Goal: Information Seeking & Learning: Learn about a topic

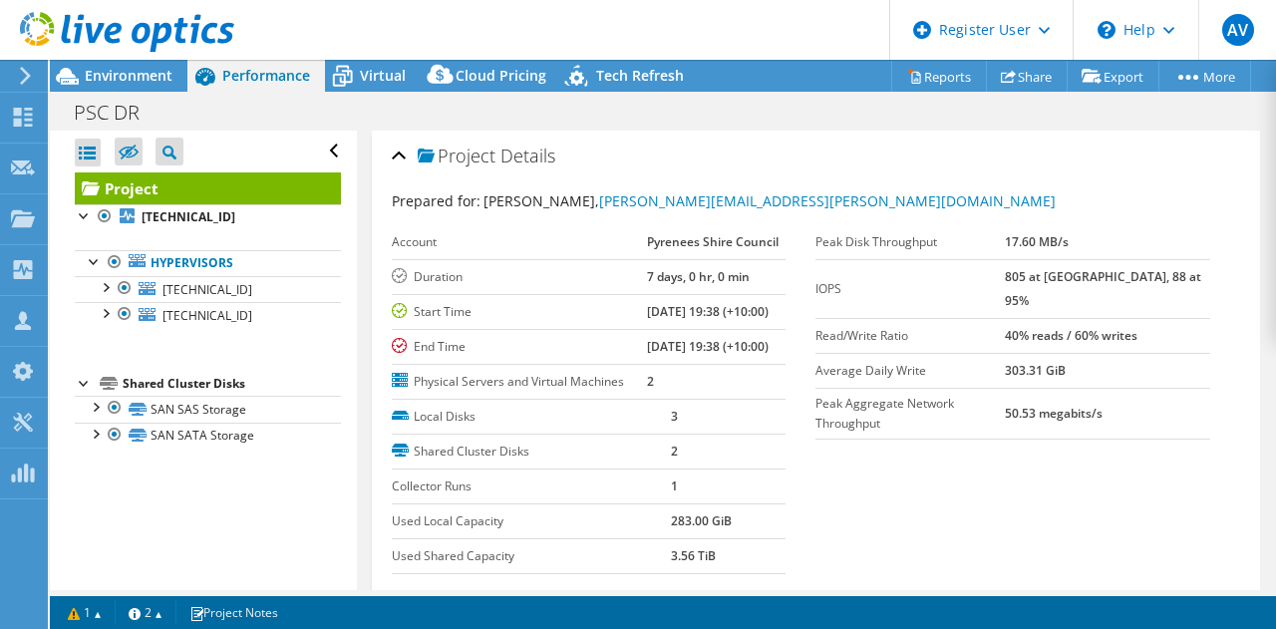
select select "USD"
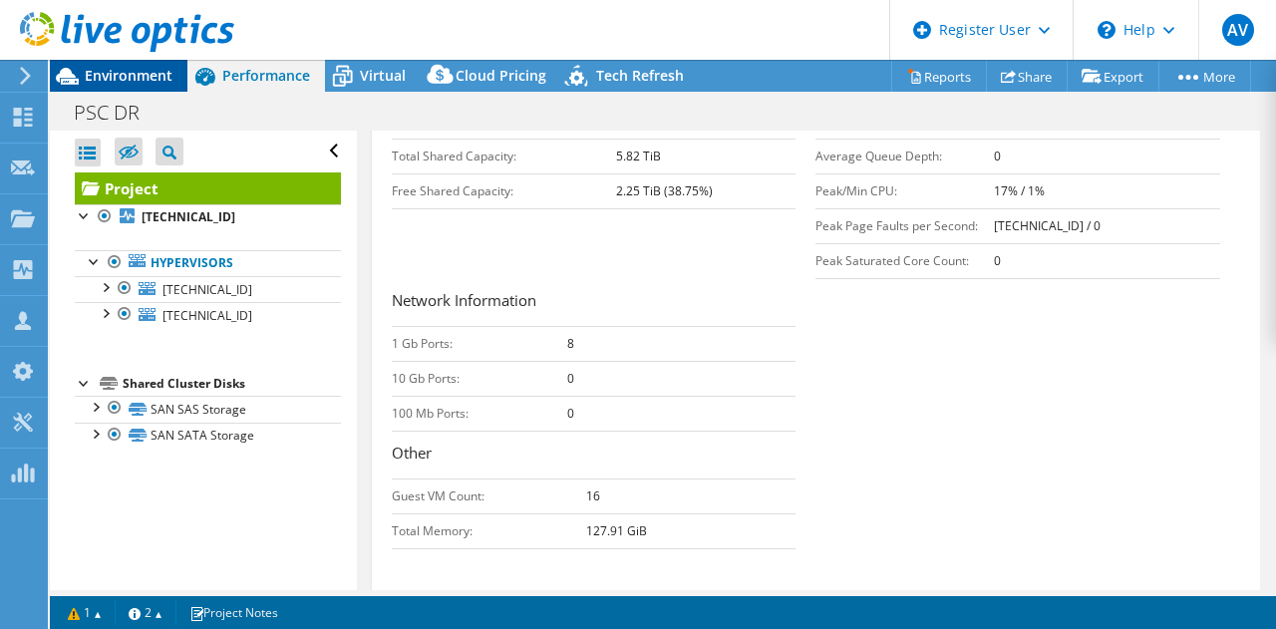
click at [141, 91] on div "Environment" at bounding box center [119, 76] width 138 height 32
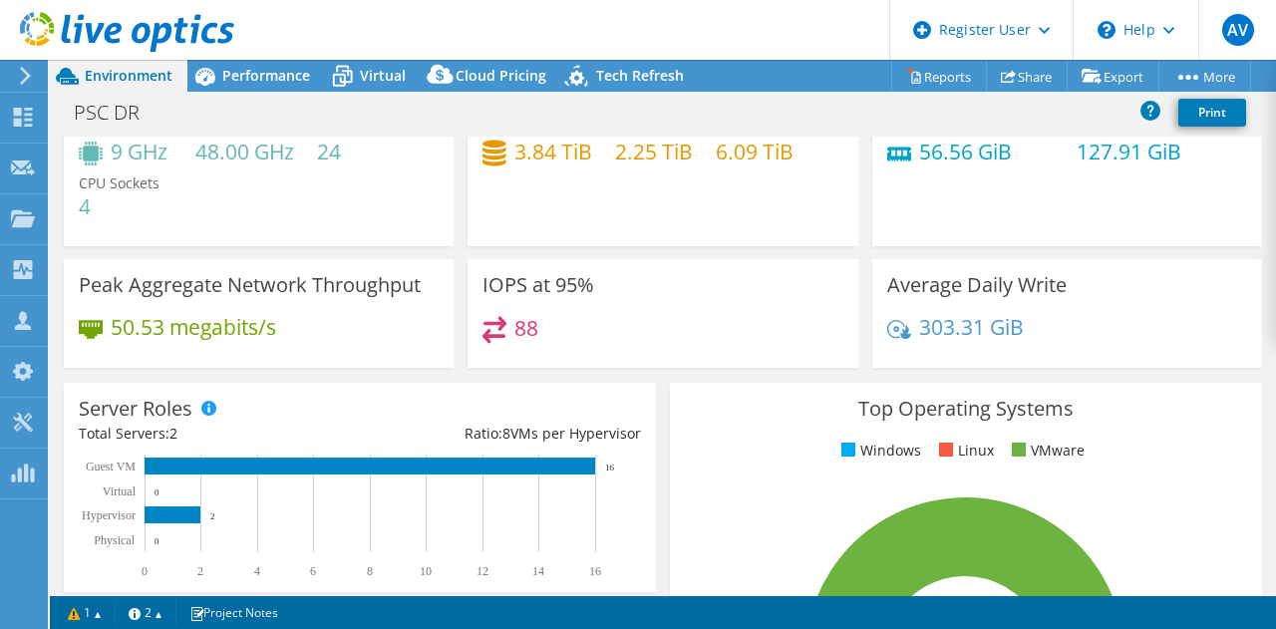
scroll to position [0, 0]
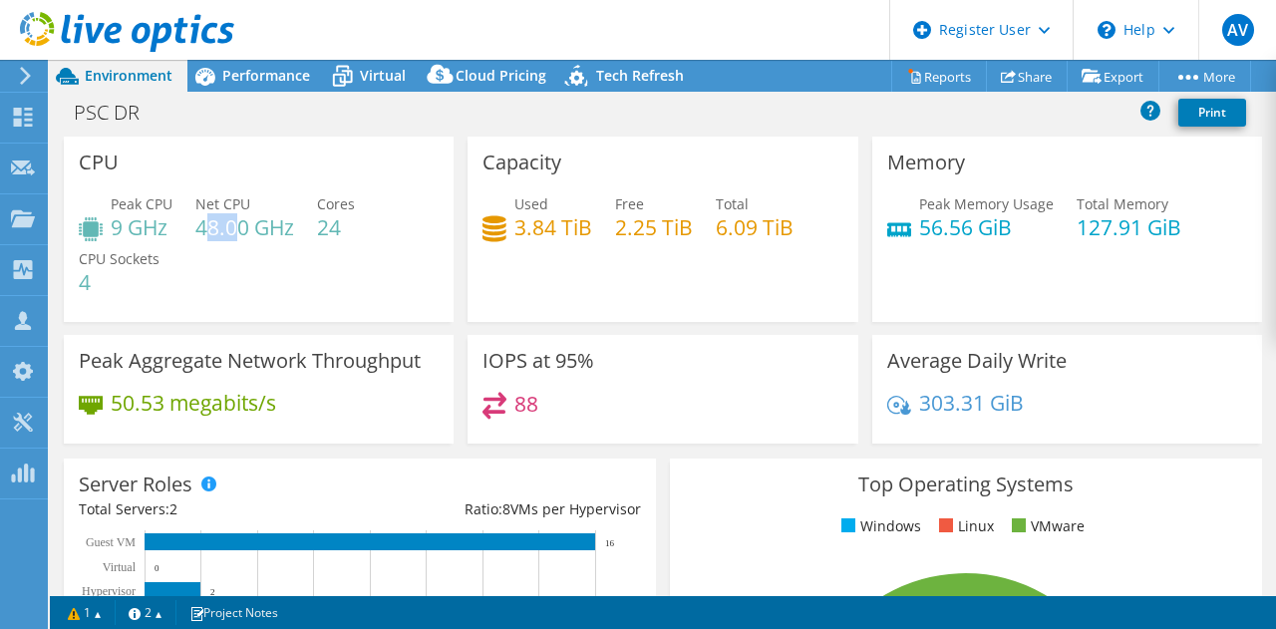
drag, startPoint x: 202, startPoint y: 219, endPoint x: 237, endPoint y: 224, distance: 35.2
click at [237, 224] on h4 "48.00 GHz" at bounding box center [244, 227] width 99 height 22
drag, startPoint x: 104, startPoint y: 229, endPoint x: 148, endPoint y: 230, distance: 43.9
click at [148, 230] on div "Peak CPU 9 GHz" at bounding box center [126, 215] width 94 height 45
click at [281, 258] on div "Peak CPU 9 GHz Net CPU 48.00 GHz Cores 24 CPU Sockets 4" at bounding box center [259, 253] width 360 height 120
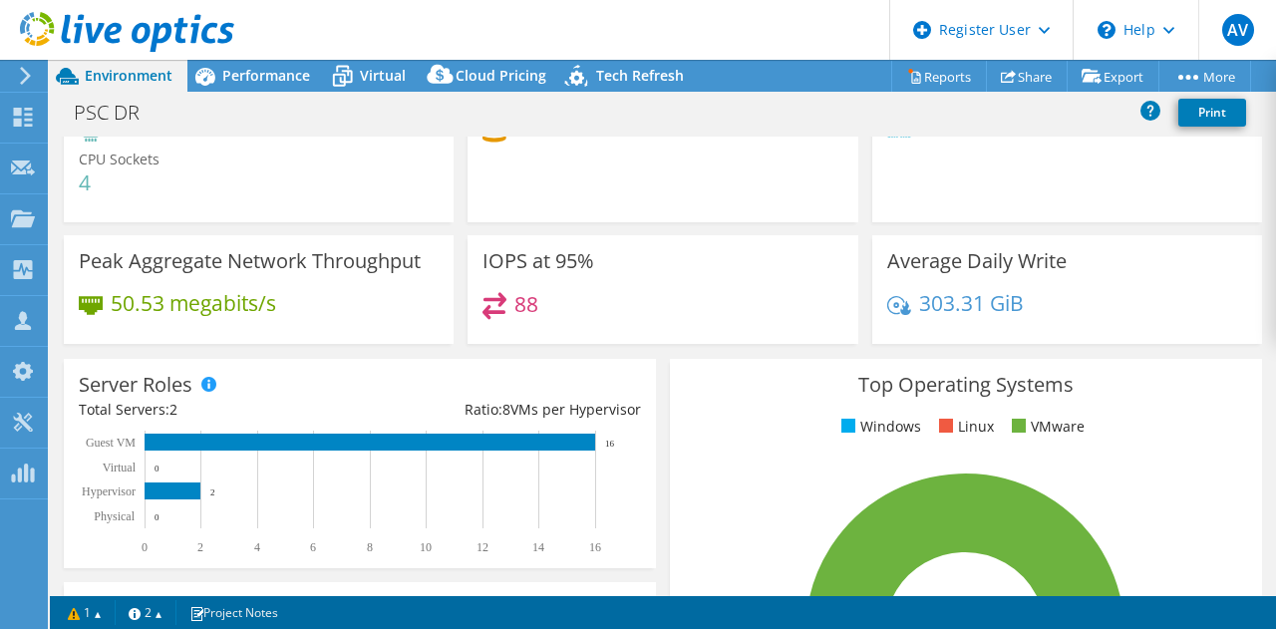
scroll to position [299, 0]
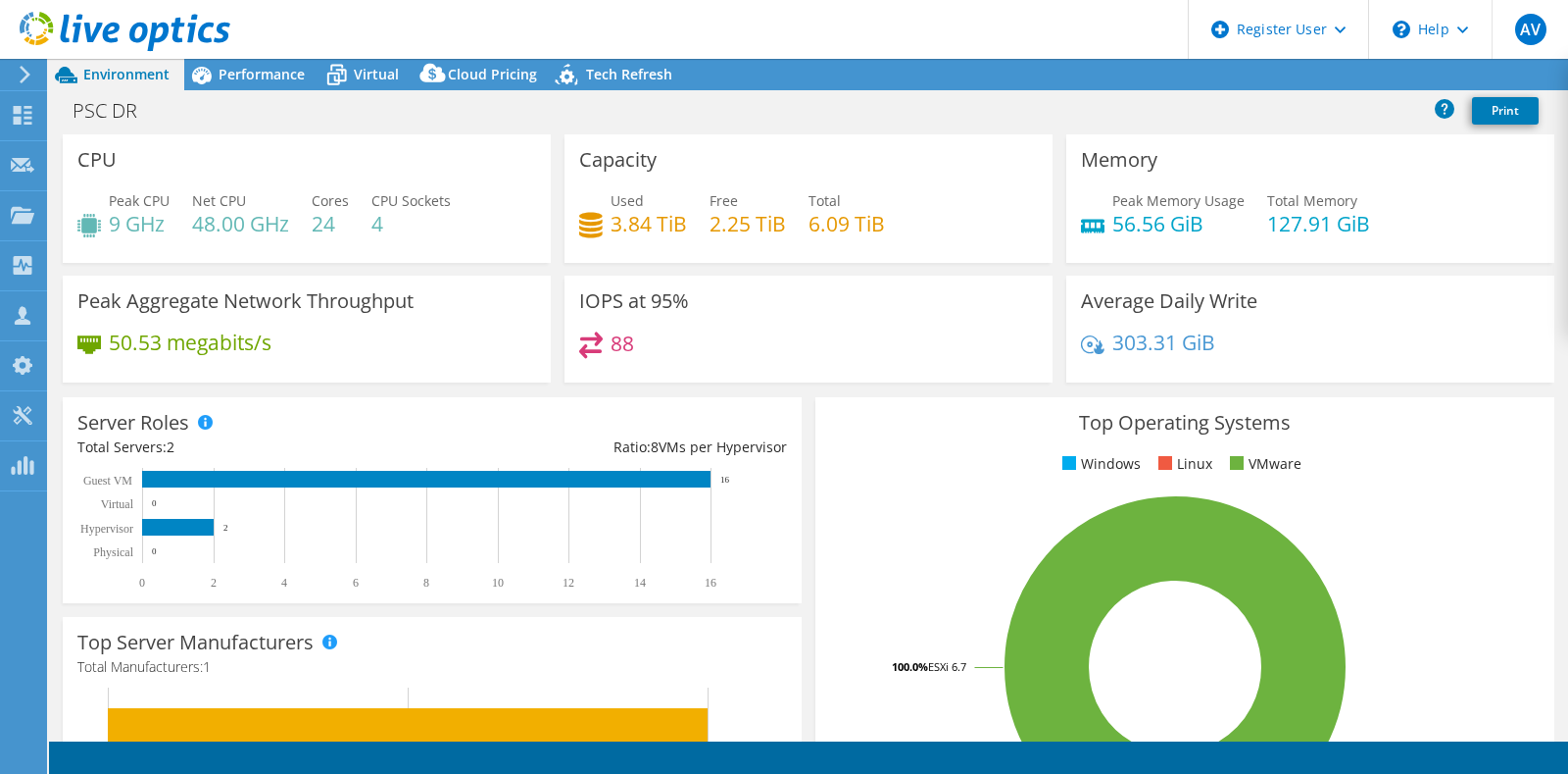
select select "USD"
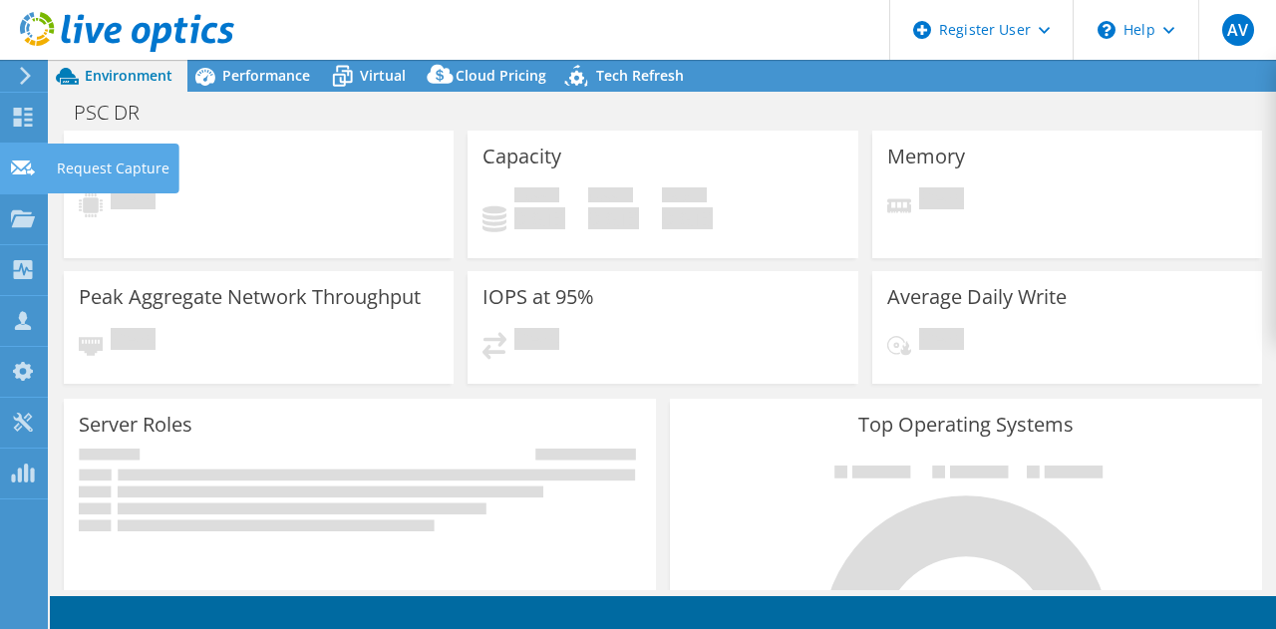
select select "USD"
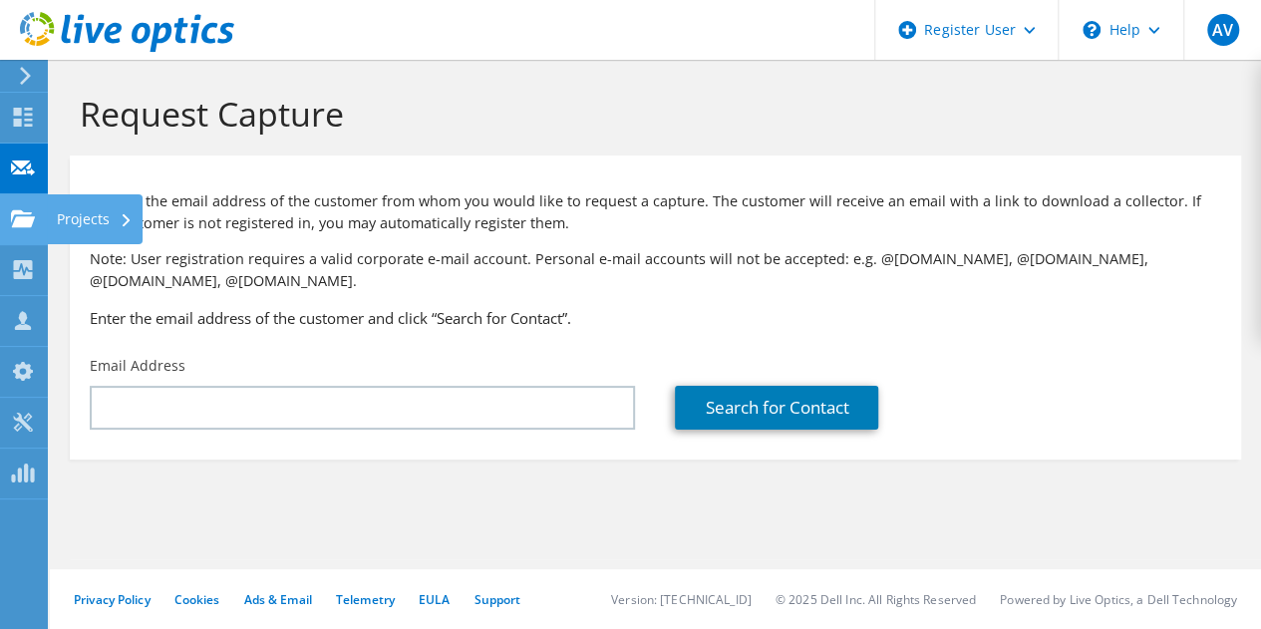
click at [12, 220] on icon at bounding box center [23, 218] width 24 height 19
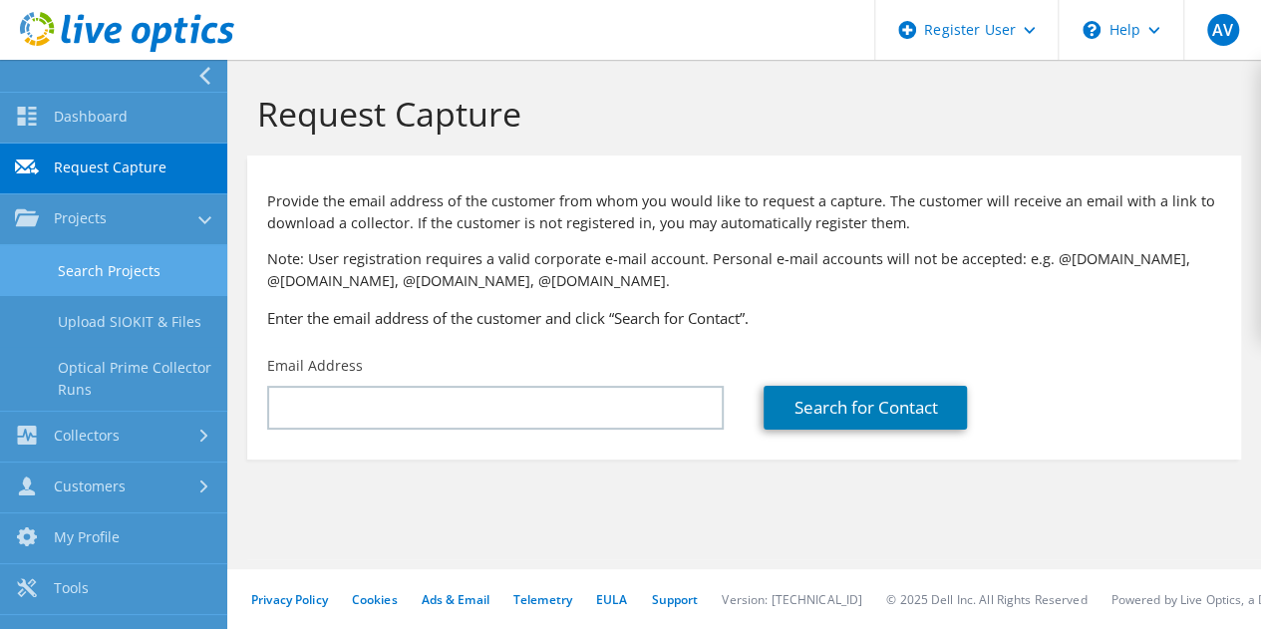
click at [144, 274] on link "Search Projects" at bounding box center [113, 270] width 227 height 51
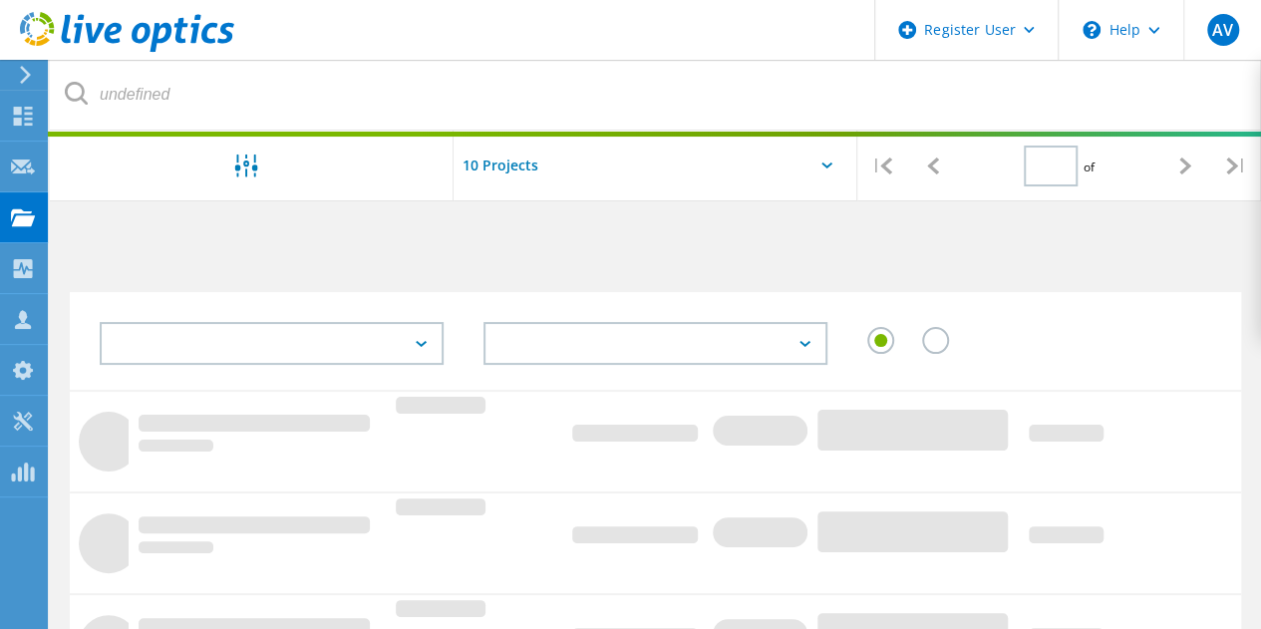
type input "1"
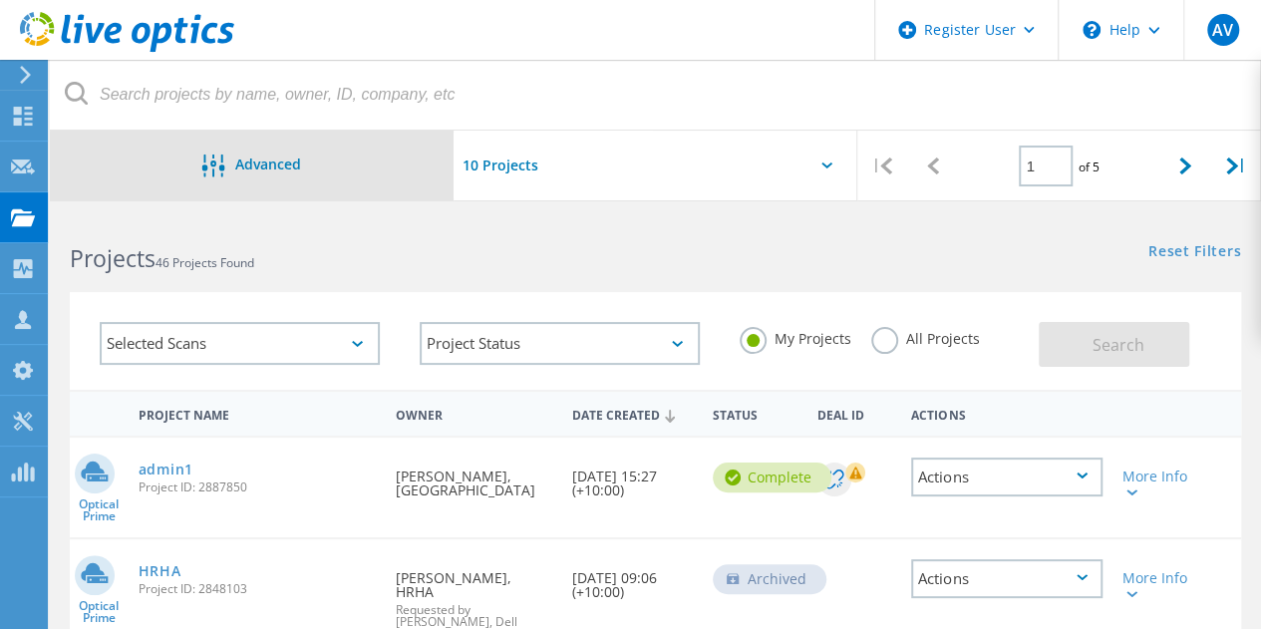
click at [249, 183] on div "Advanced" at bounding box center [252, 166] width 404 height 70
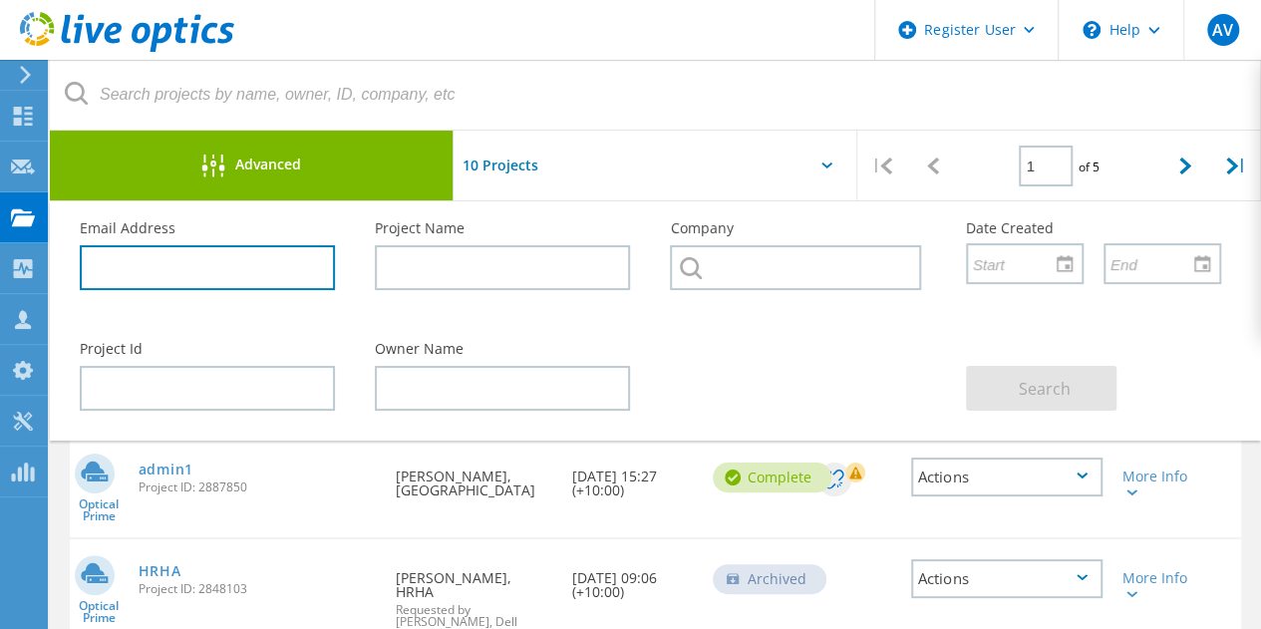
click at [219, 268] on input "text" at bounding box center [207, 267] width 255 height 45
type input "w"
paste input "Scott.Wright@pyrenees.vic.gov.au"
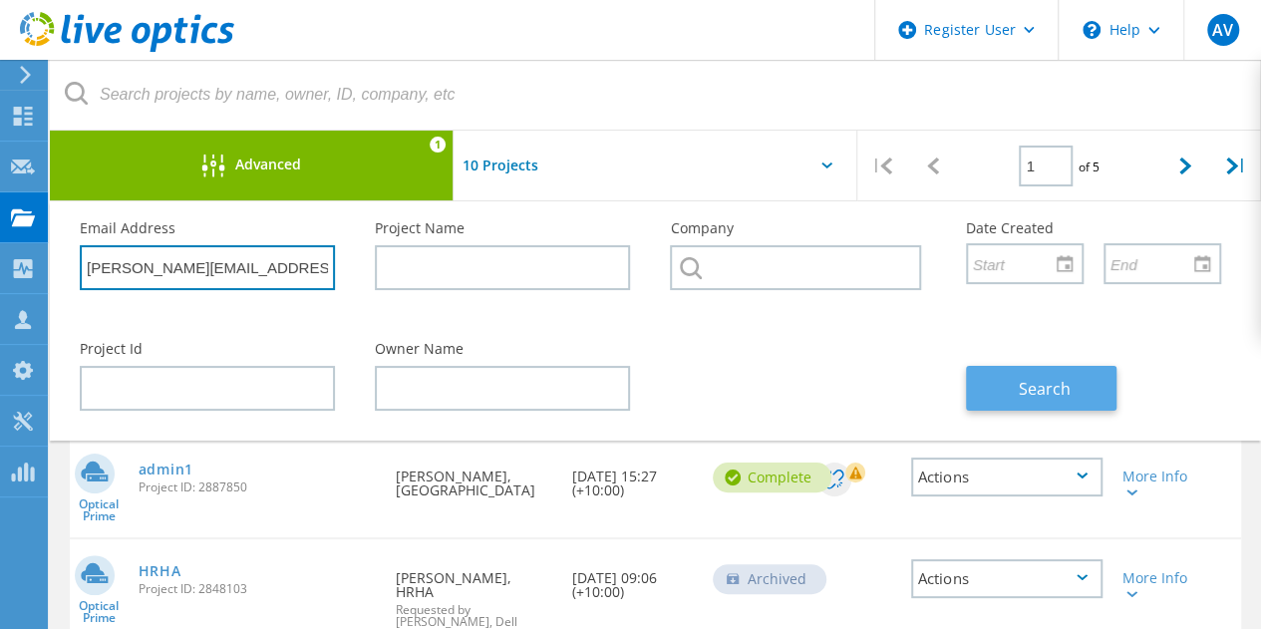
type input "Scott.Wright@pyrenees.vic.gov.au"
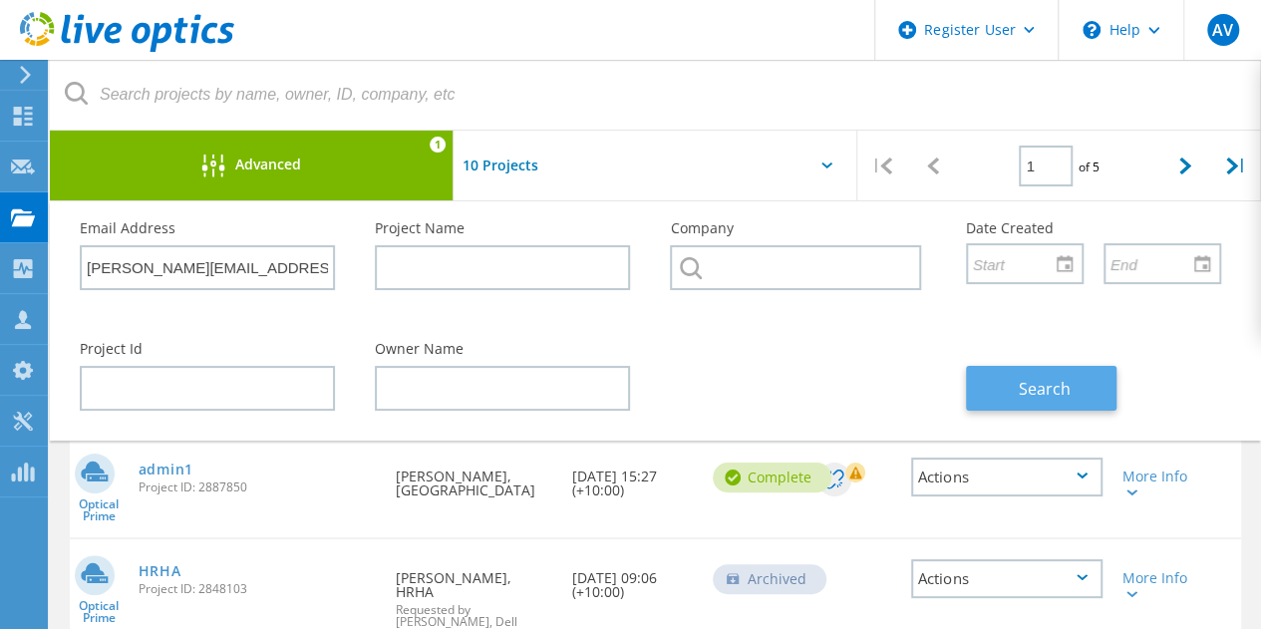
click at [1019, 389] on span "Search" at bounding box center [1045, 389] width 52 height 22
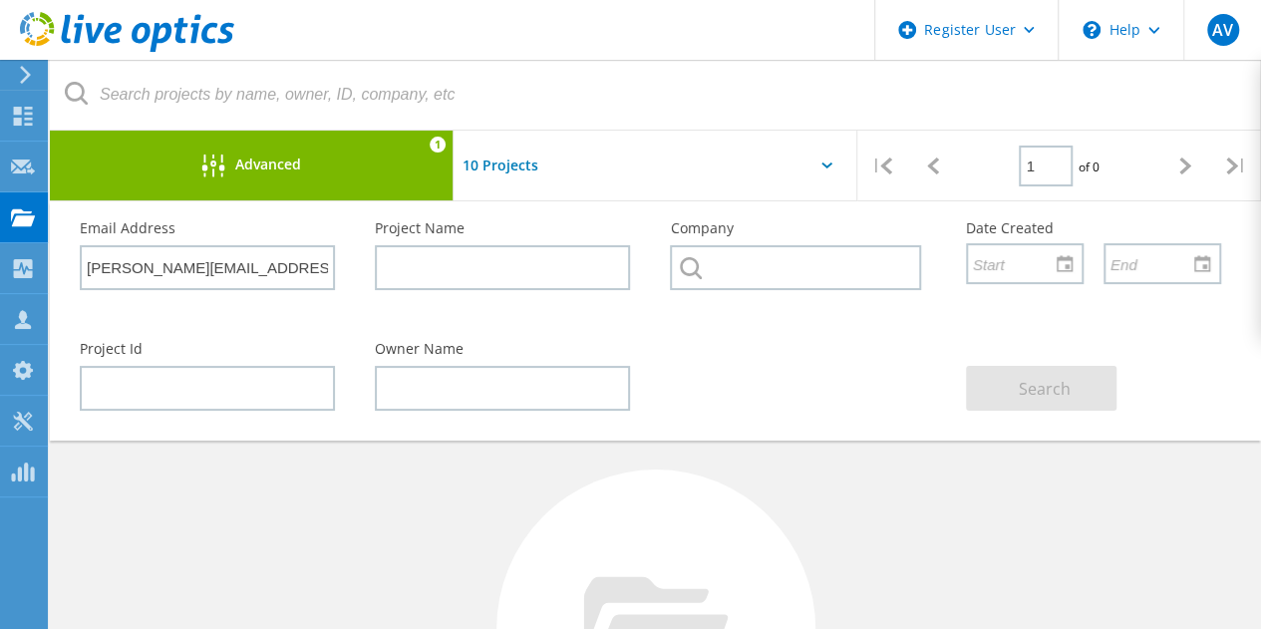
click at [660, 587] on icon at bounding box center [655, 628] width 145 height 105
click at [309, 181] on div "Advanced 1" at bounding box center [252, 166] width 404 height 70
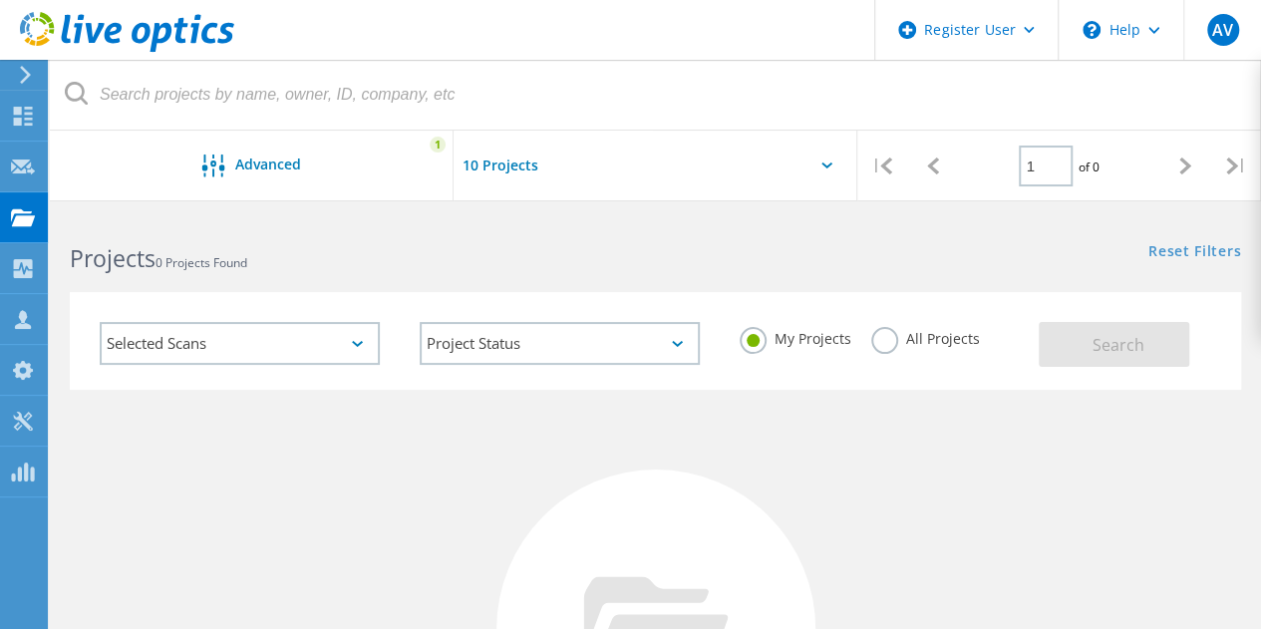
click at [871, 344] on label "All Projects" at bounding box center [925, 336] width 109 height 19
click at [0, 0] on input "All Projects" at bounding box center [0, 0] width 0 height 0
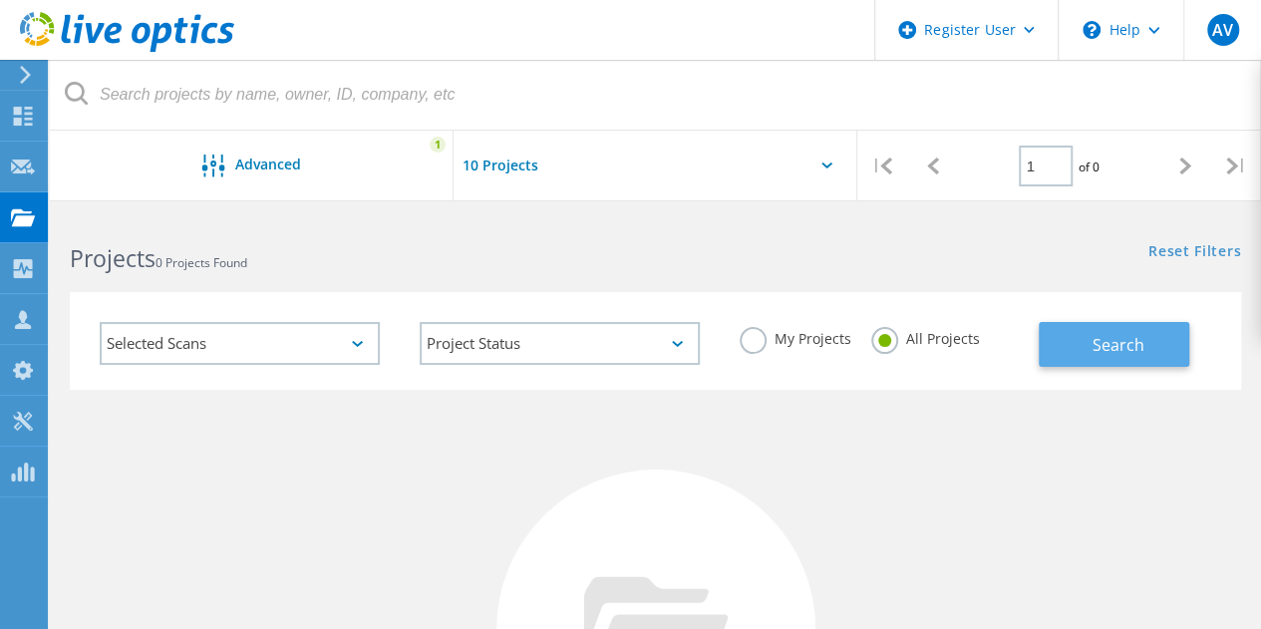
click at [1073, 346] on button "Search" at bounding box center [1114, 344] width 151 height 45
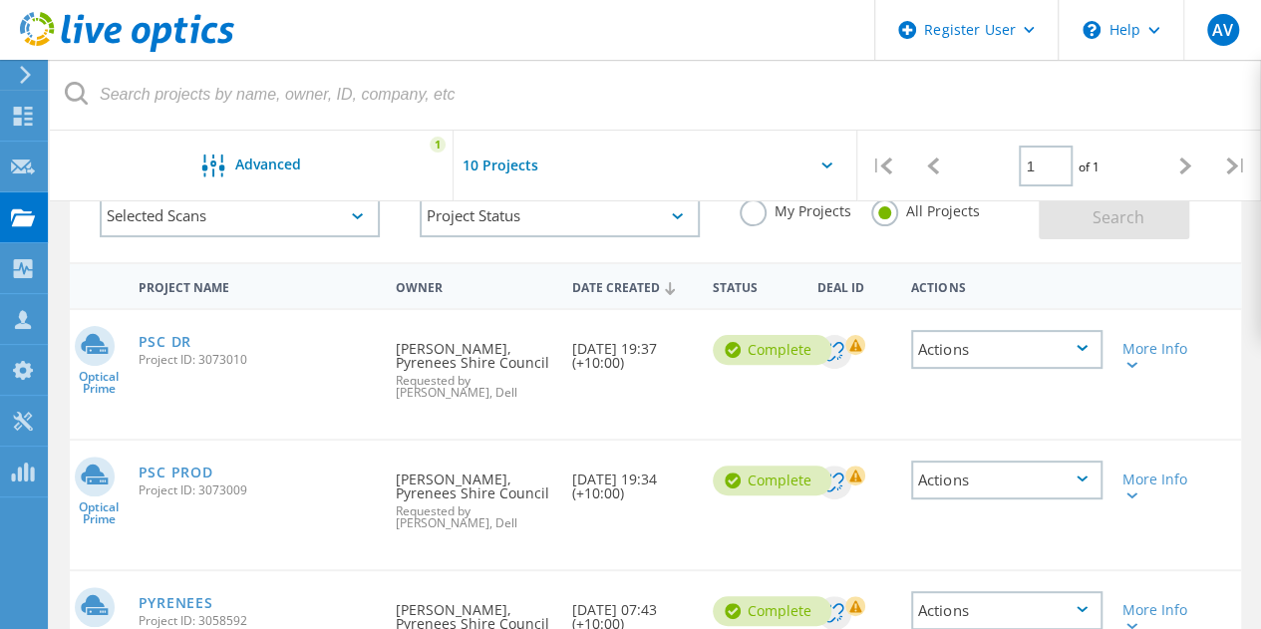
scroll to position [199, 0]
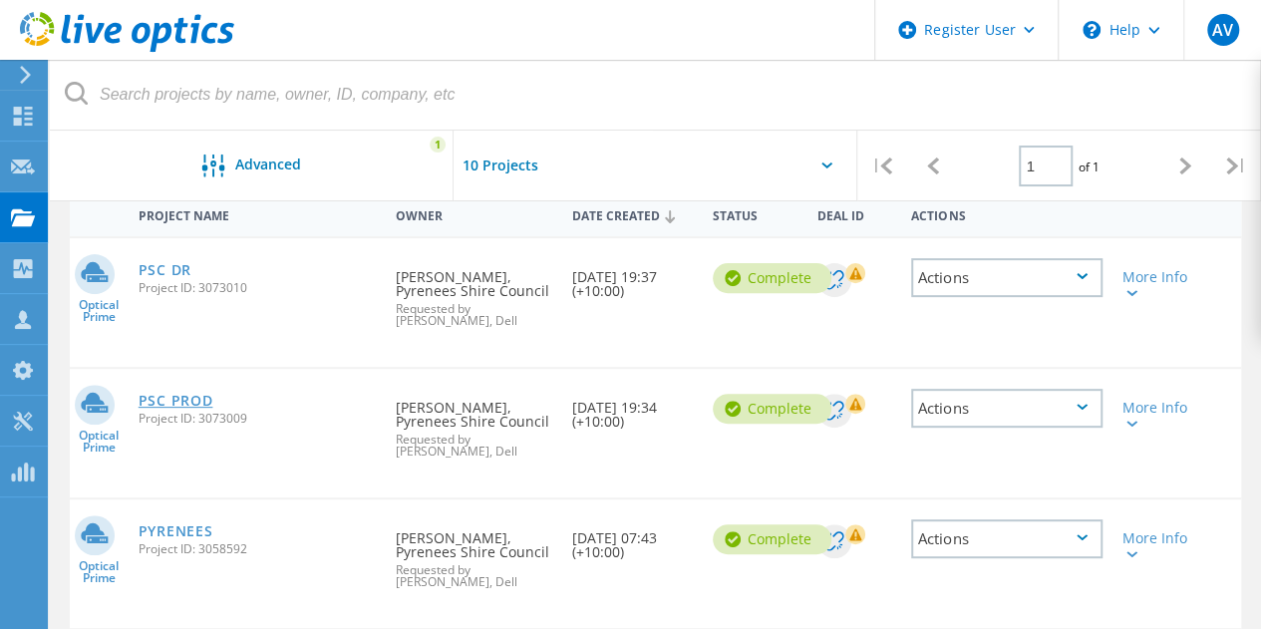
click at [179, 404] on link "PSC PROD" at bounding box center [176, 401] width 75 height 14
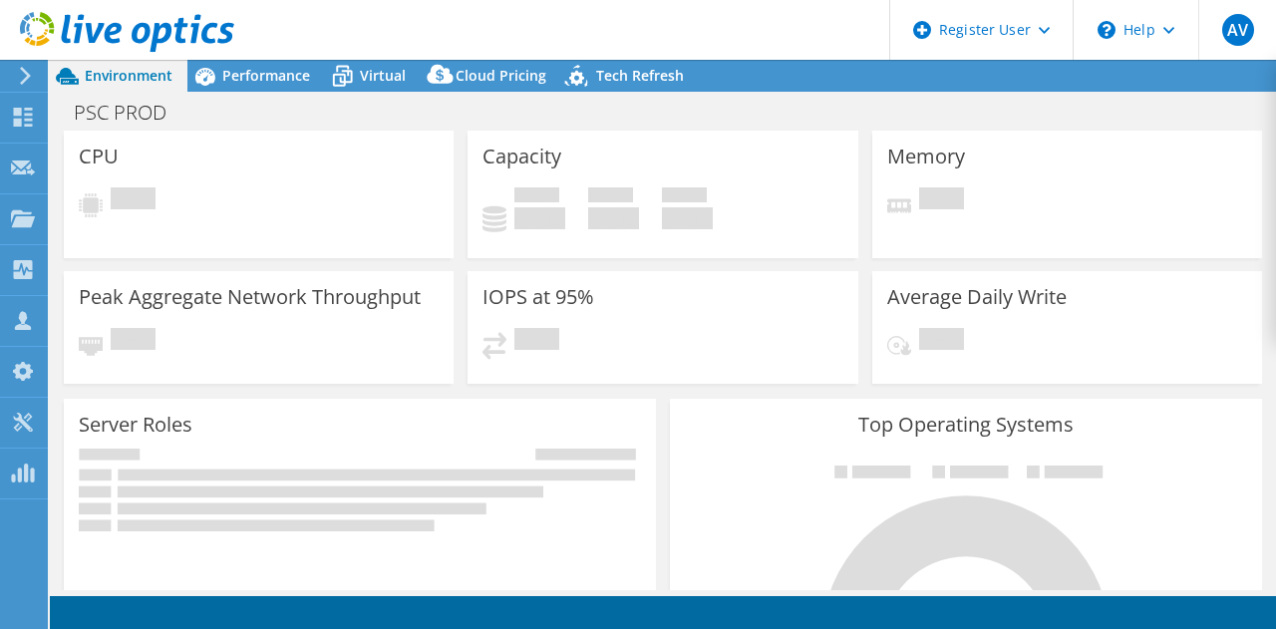
select select "USD"
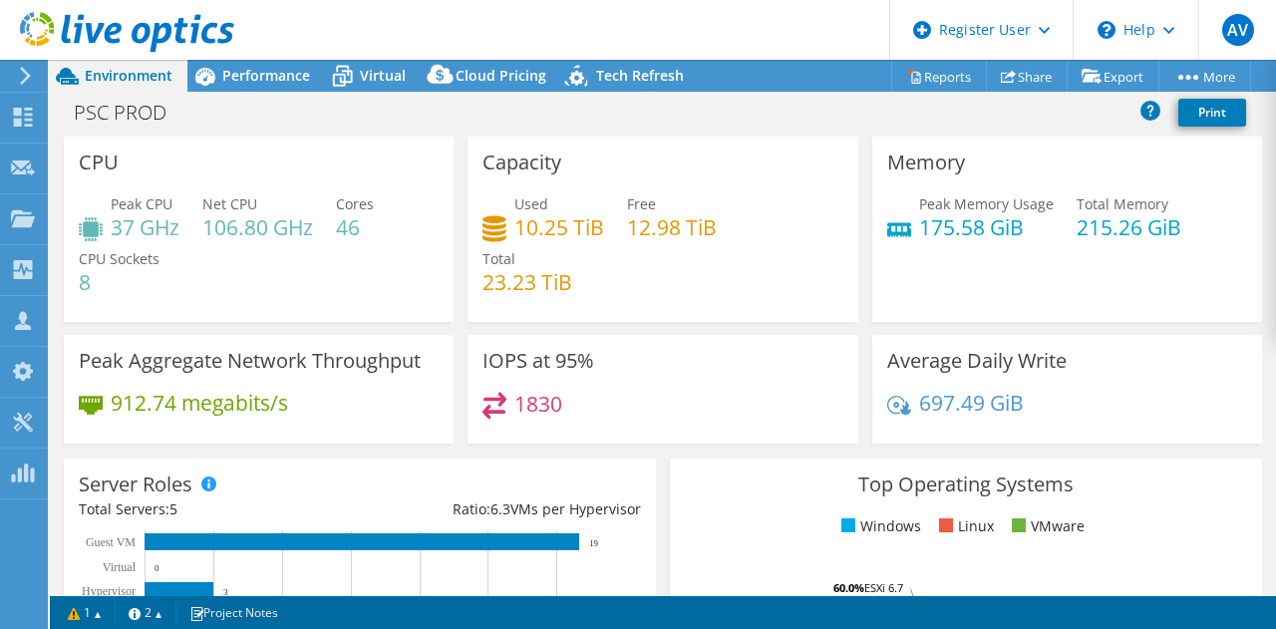
click at [204, 63] on div at bounding box center [117, 33] width 234 height 67
click at [243, 83] on span "Performance" at bounding box center [266, 75] width 88 height 19
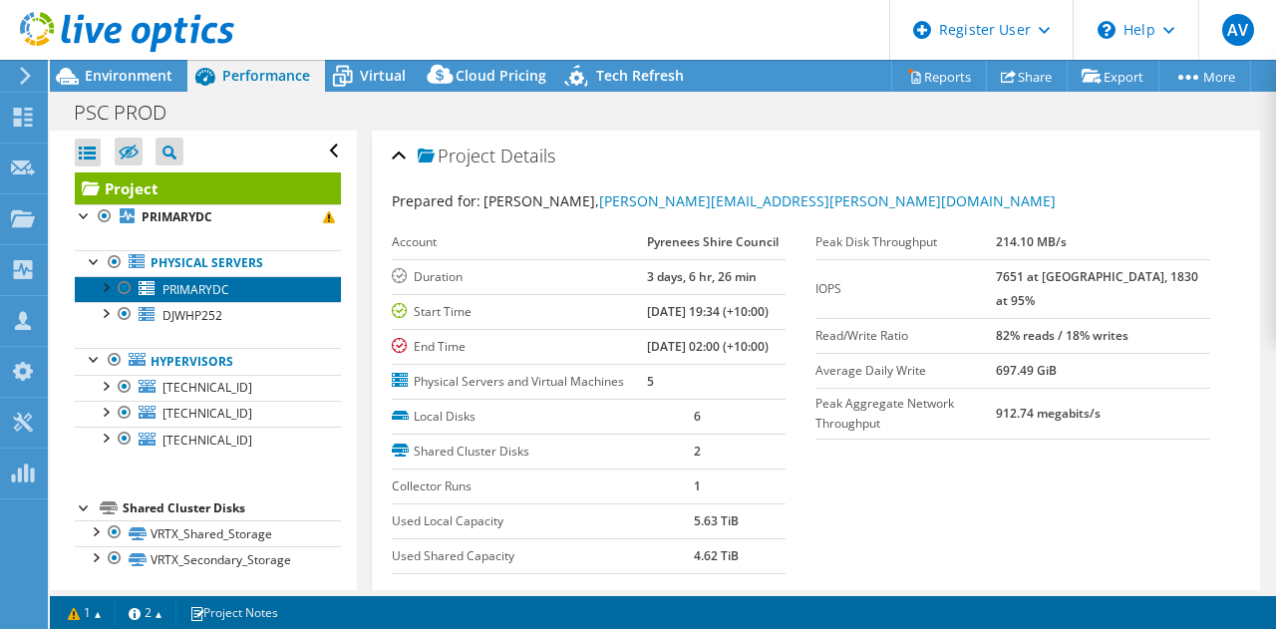
click at [209, 287] on span "PRIMARYDC" at bounding box center [195, 289] width 67 height 17
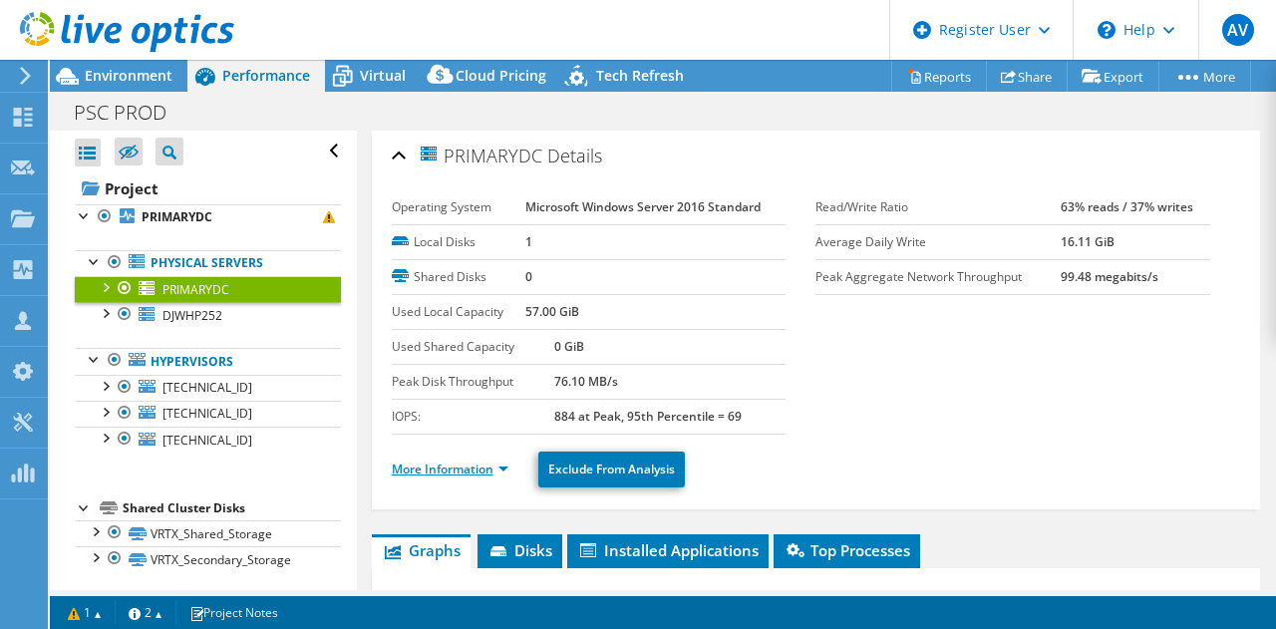
click at [485, 466] on link "More Information" at bounding box center [450, 469] width 117 height 17
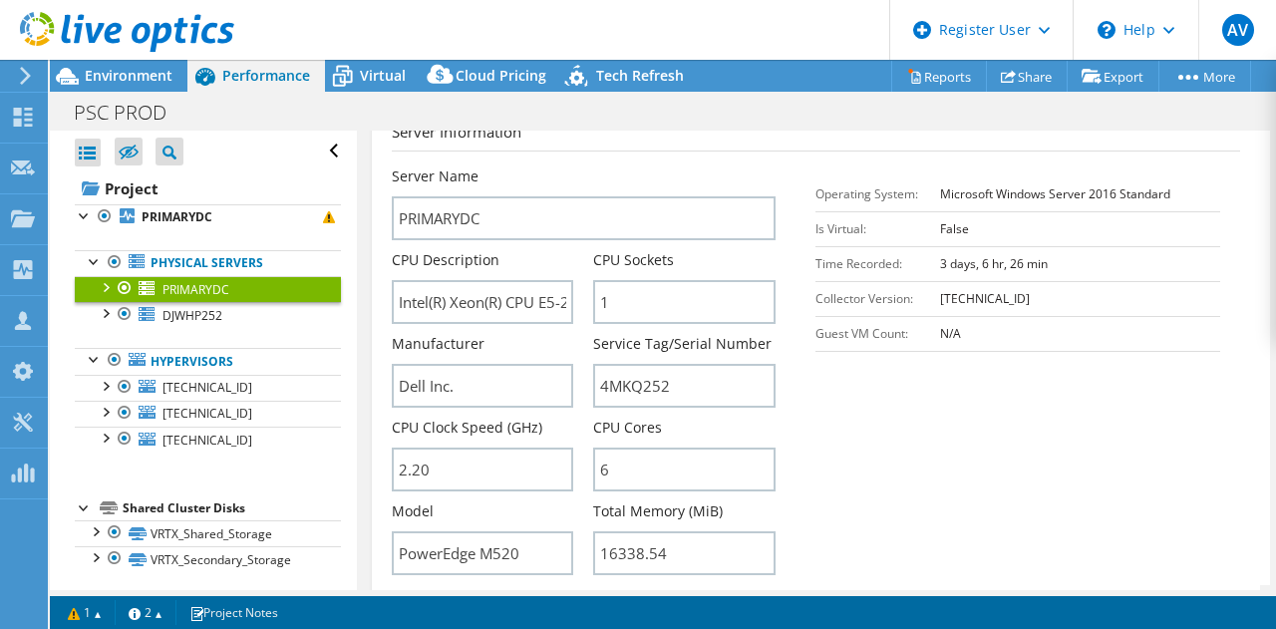
scroll to position [498, 0]
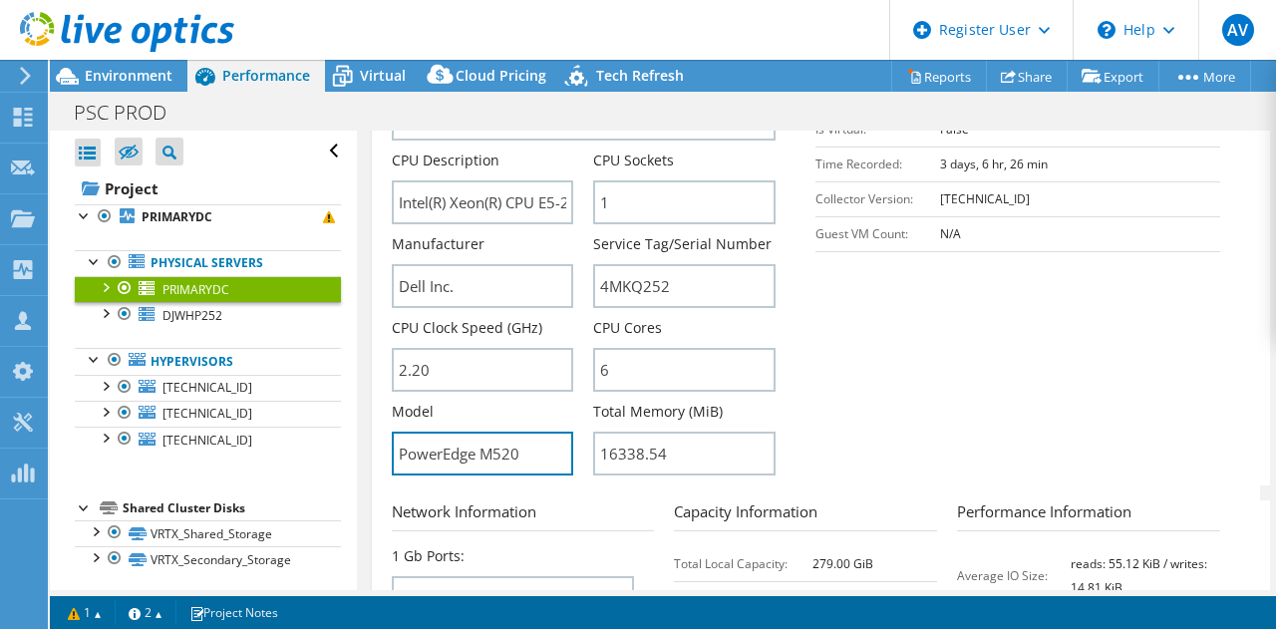
drag, startPoint x: 546, startPoint y: 449, endPoint x: 385, endPoint y: 449, distance: 161.5
click at [385, 449] on div "PRIMARYDC Details Operating System Microsoft Windows Server 2016 Standard Local…" at bounding box center [816, 318] width 889 height 1372
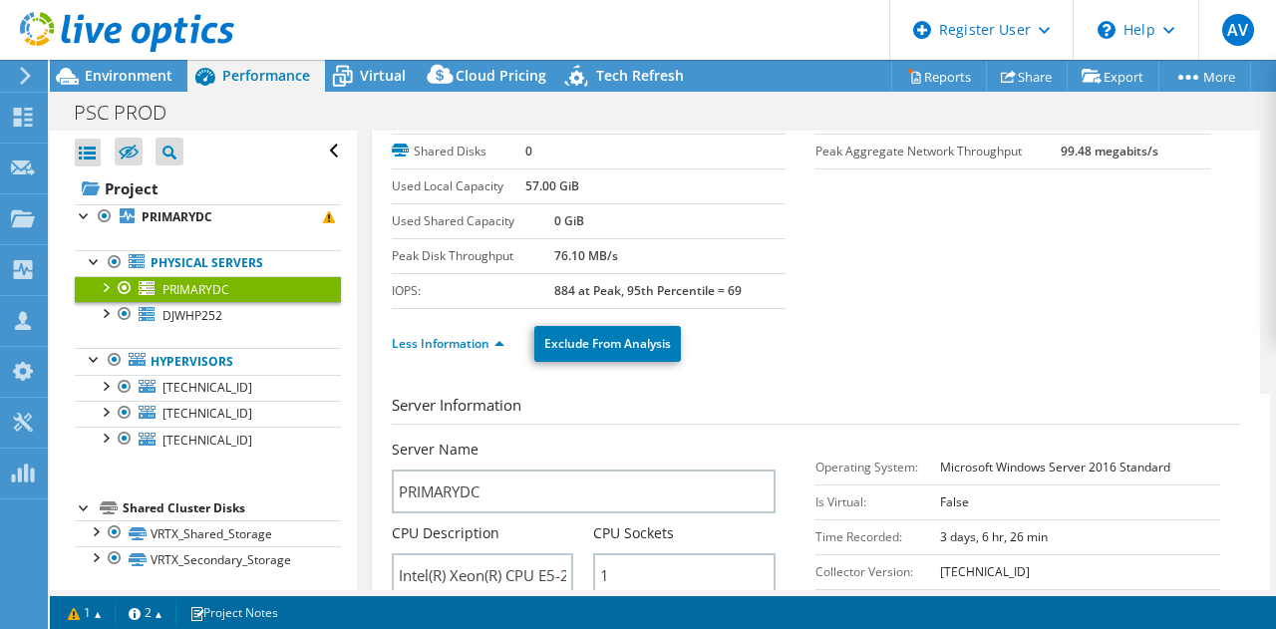
scroll to position [100, 0]
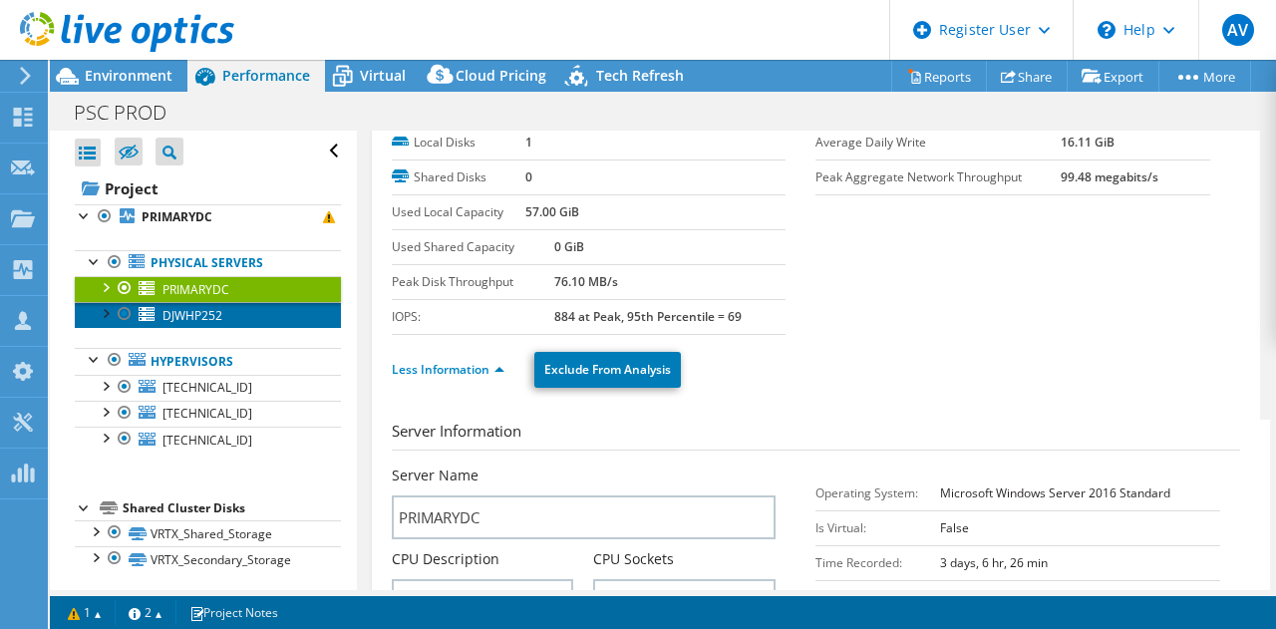
click at [212, 312] on span "DJWHP252" at bounding box center [192, 315] width 60 height 17
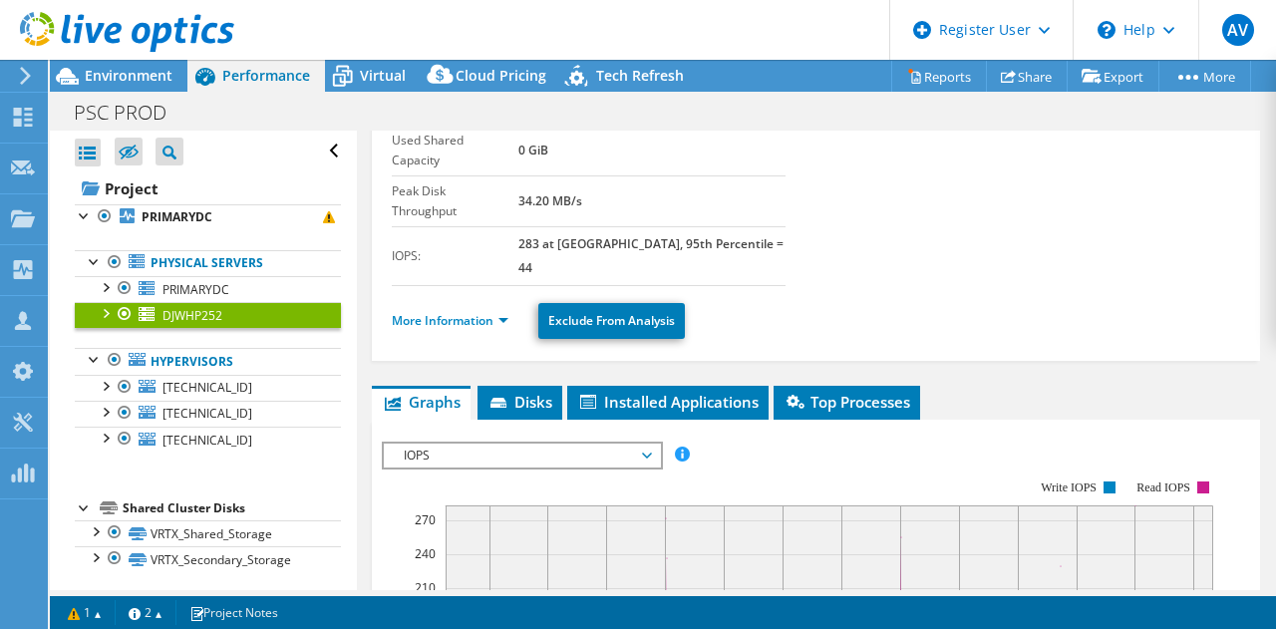
scroll to position [299, 0]
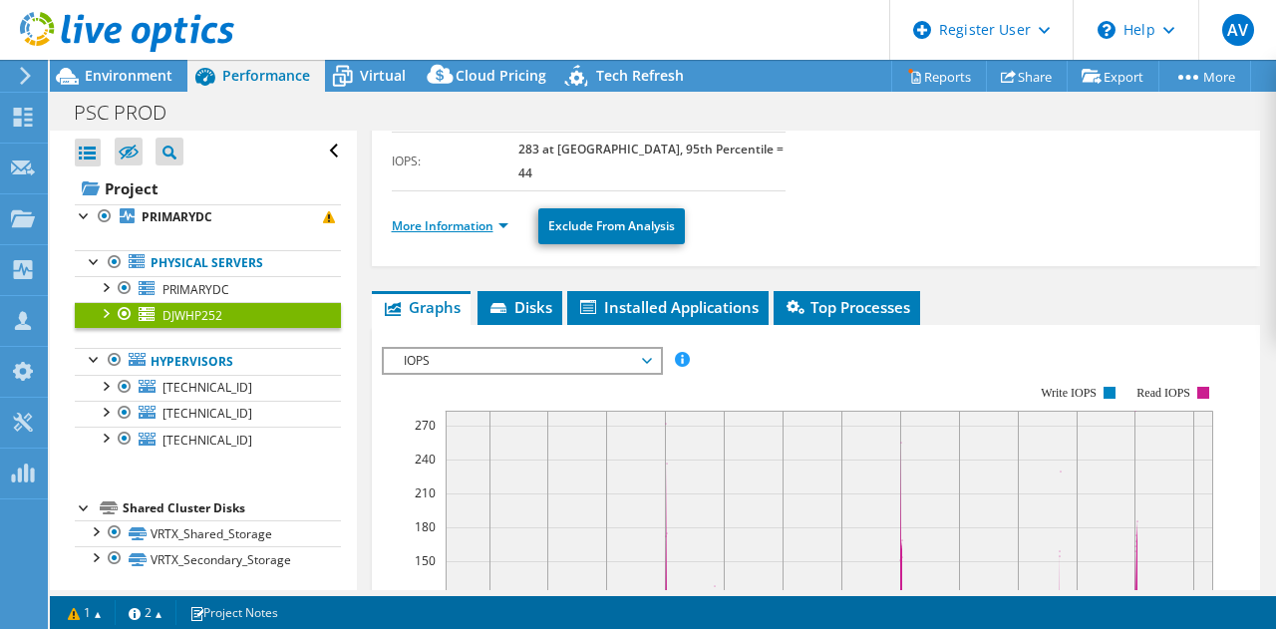
click at [471, 217] on link "More Information" at bounding box center [450, 225] width 117 height 17
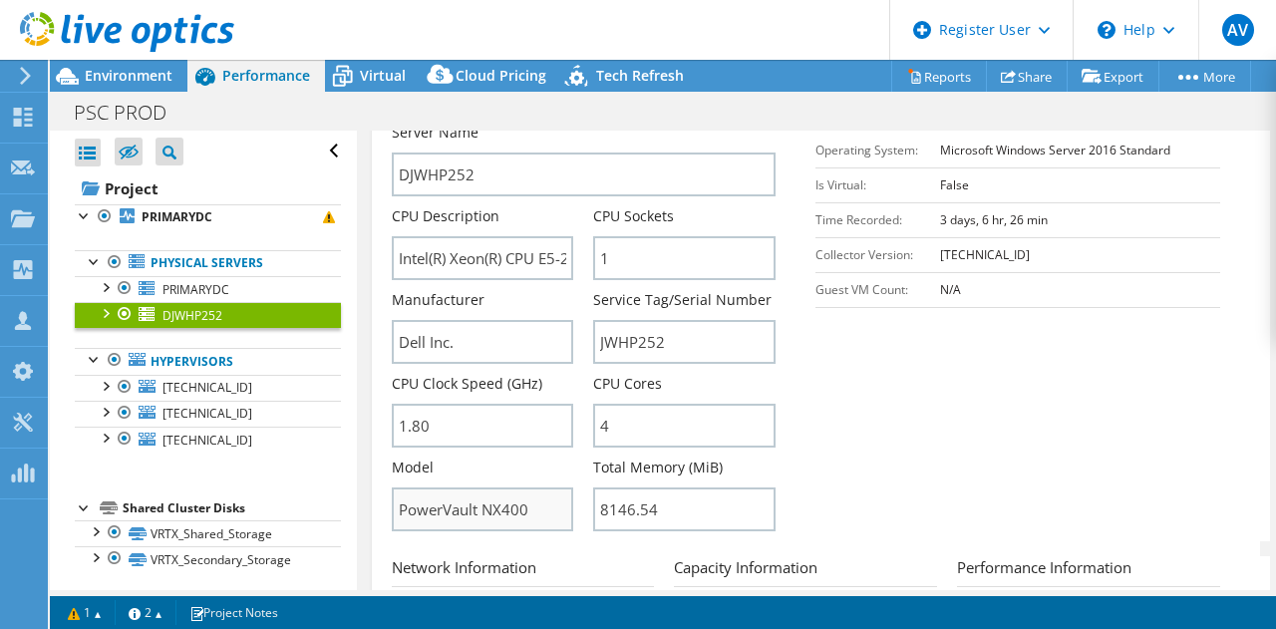
scroll to position [598, 0]
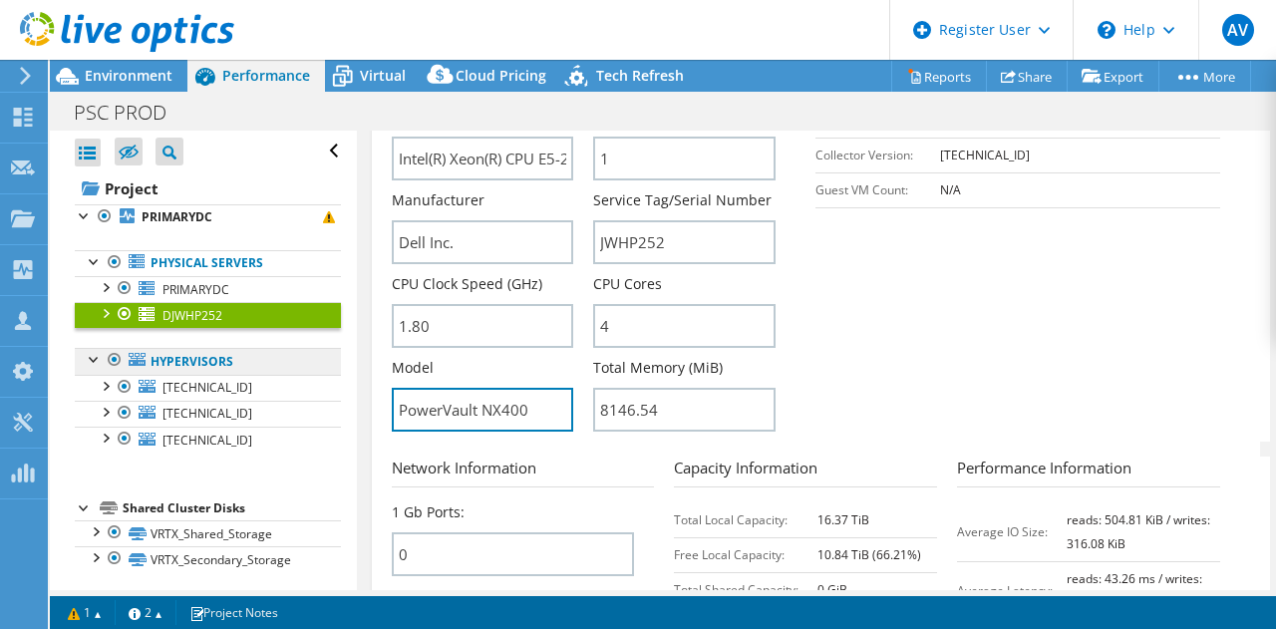
drag, startPoint x: 530, startPoint y: 344, endPoint x: 303, endPoint y: 362, distance: 228.0
click at [303, 362] on div "Open All Close All Hide Excluded Nodes Project Tree Filter" at bounding box center [663, 361] width 1226 height 460
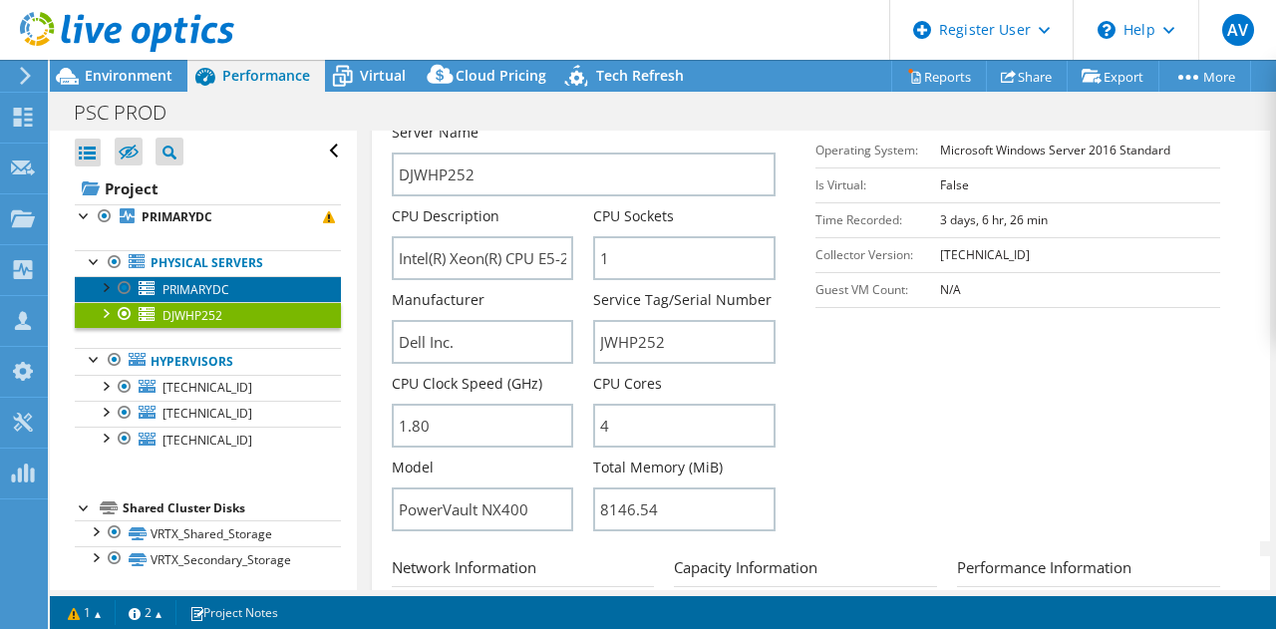
click at [225, 292] on span "PRIMARYDC" at bounding box center [195, 289] width 67 height 17
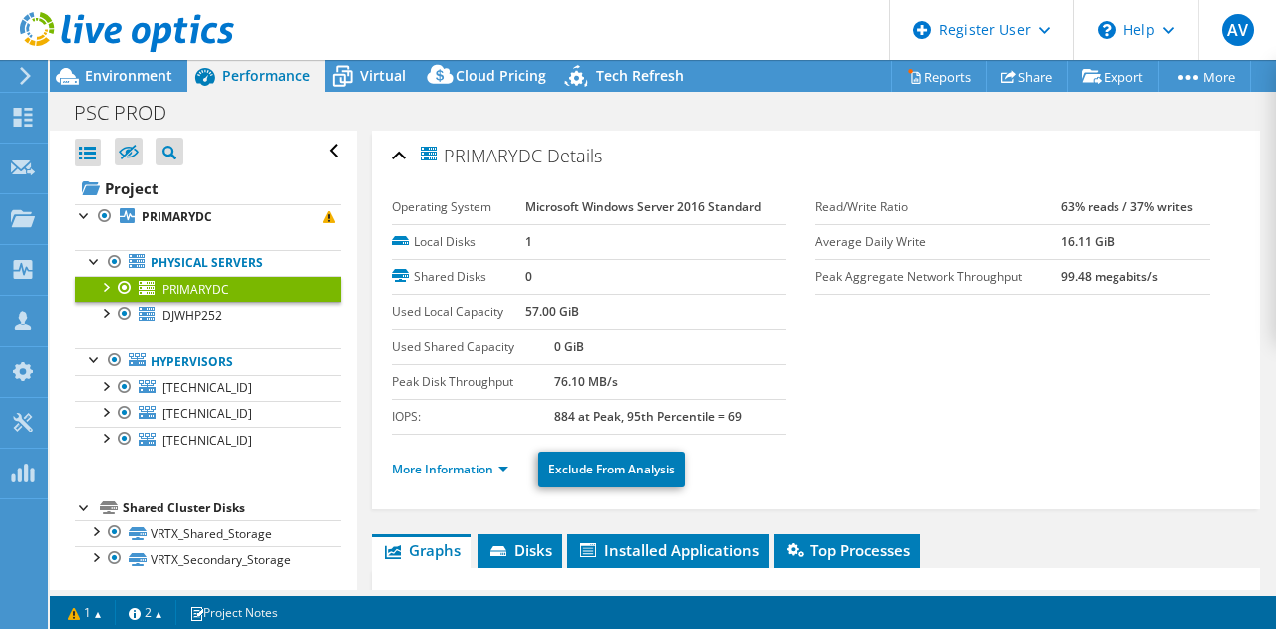
scroll to position [3, 0]
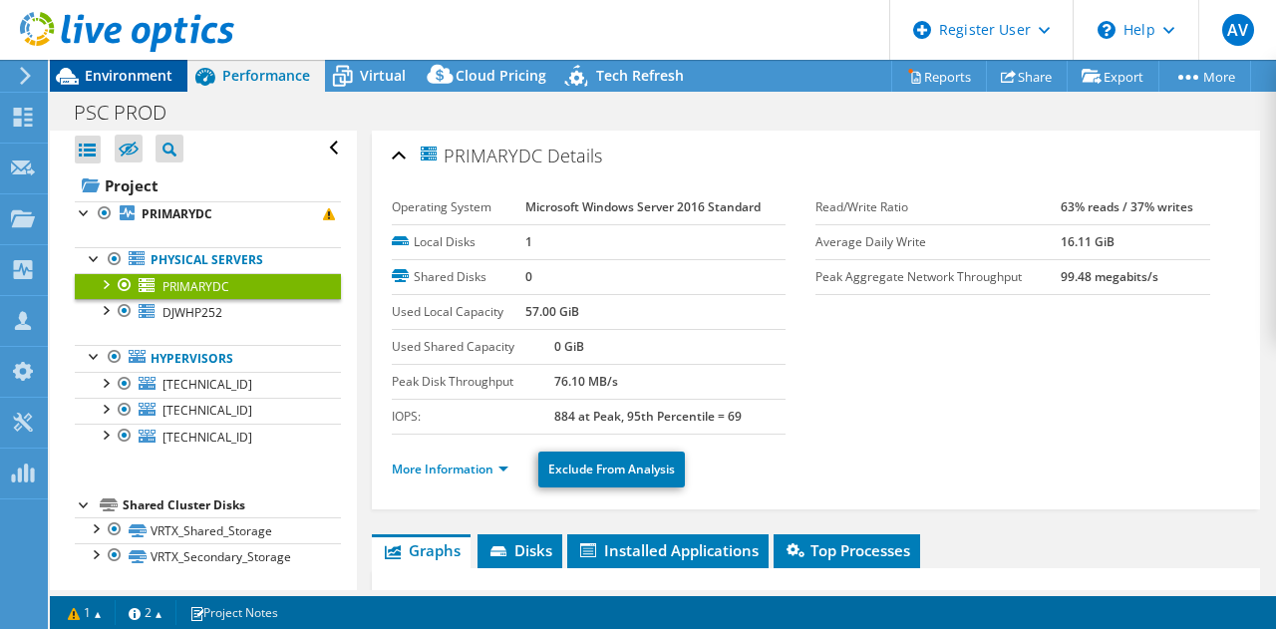
click at [133, 73] on span "Environment" at bounding box center [129, 75] width 88 height 19
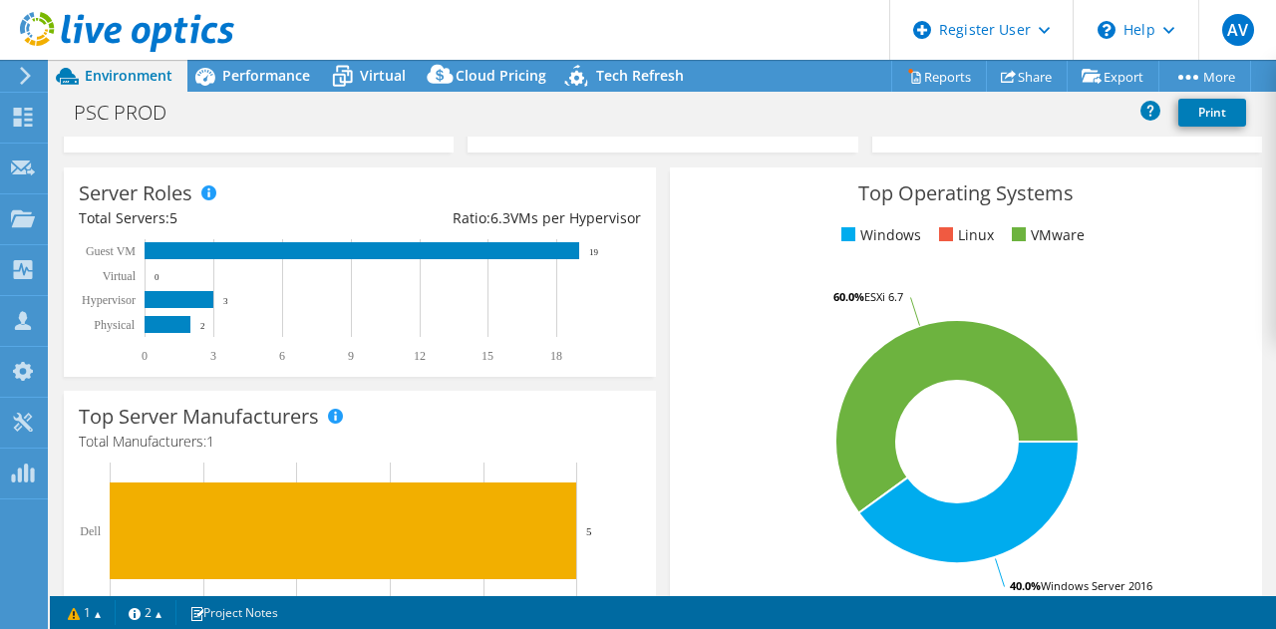
scroll to position [299, 0]
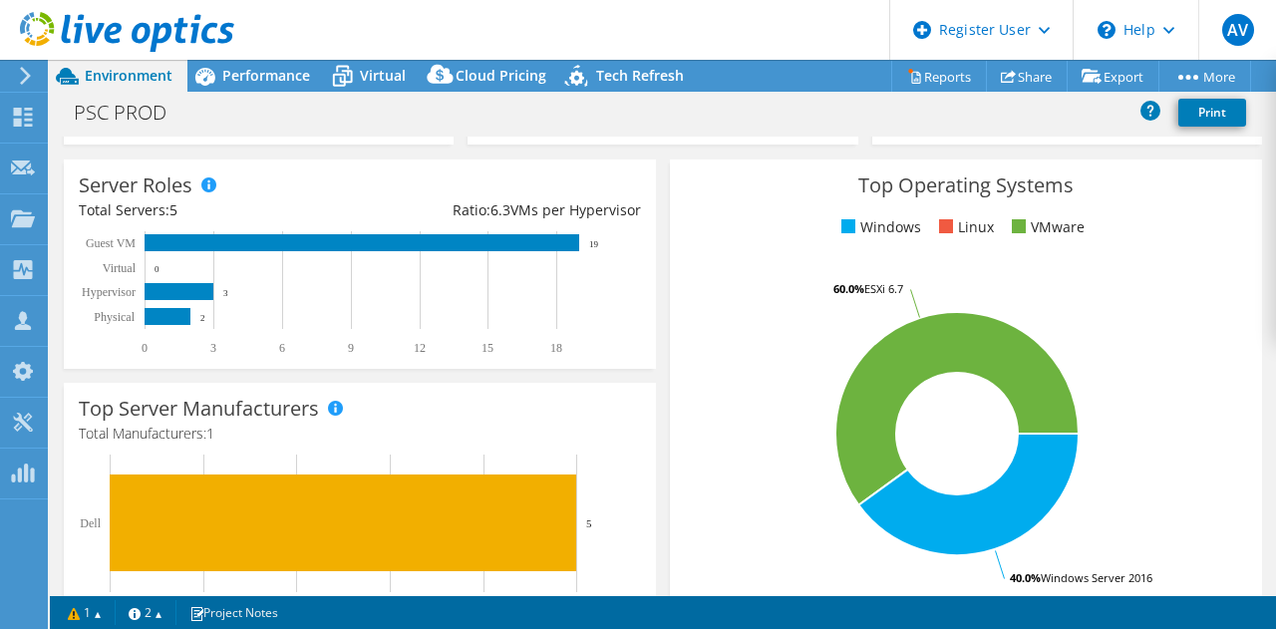
click at [310, 274] on rect at bounding box center [351, 293] width 544 height 125
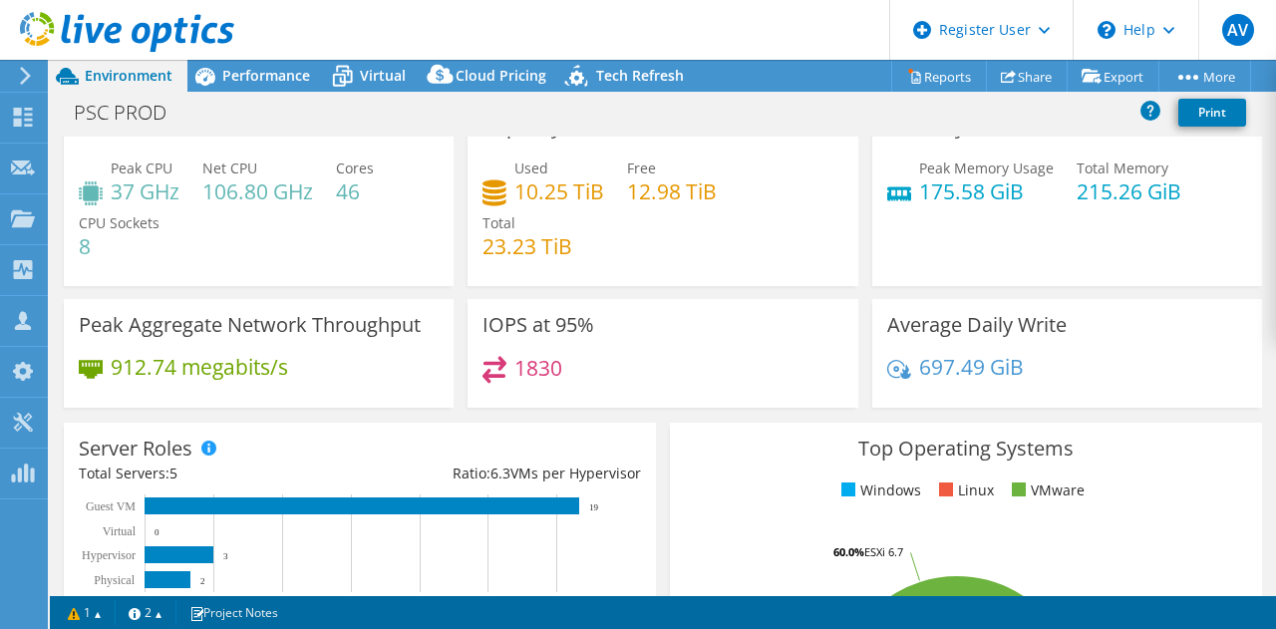
scroll to position [0, 0]
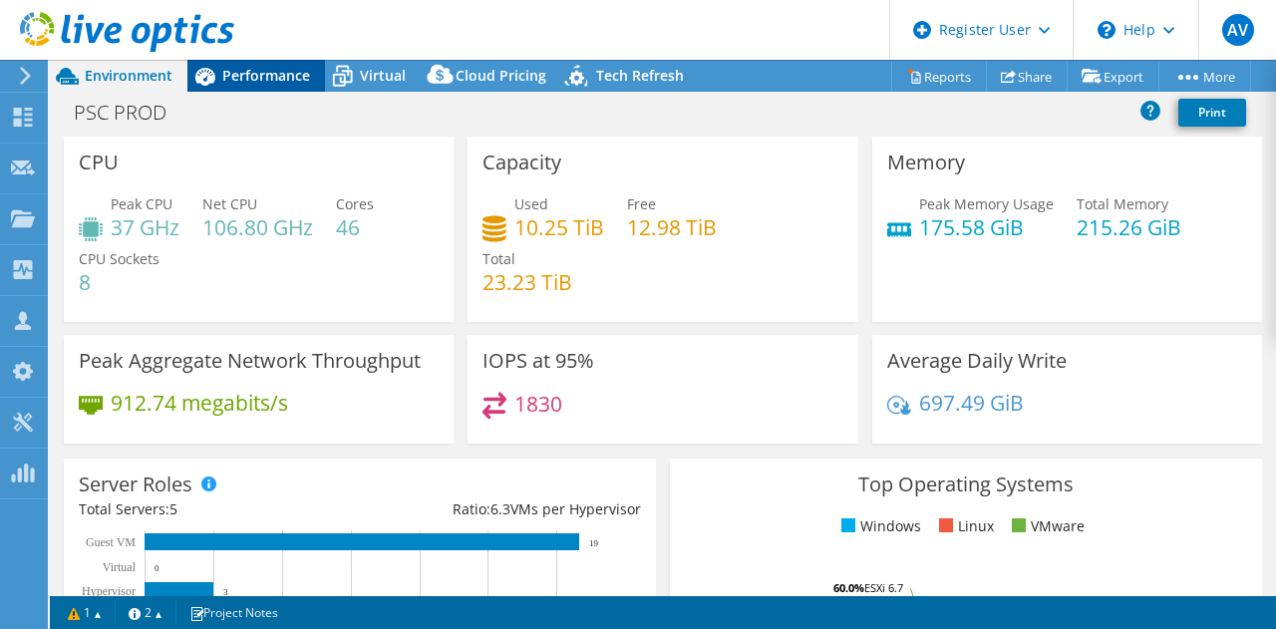
click at [261, 71] on span "Performance" at bounding box center [266, 75] width 88 height 19
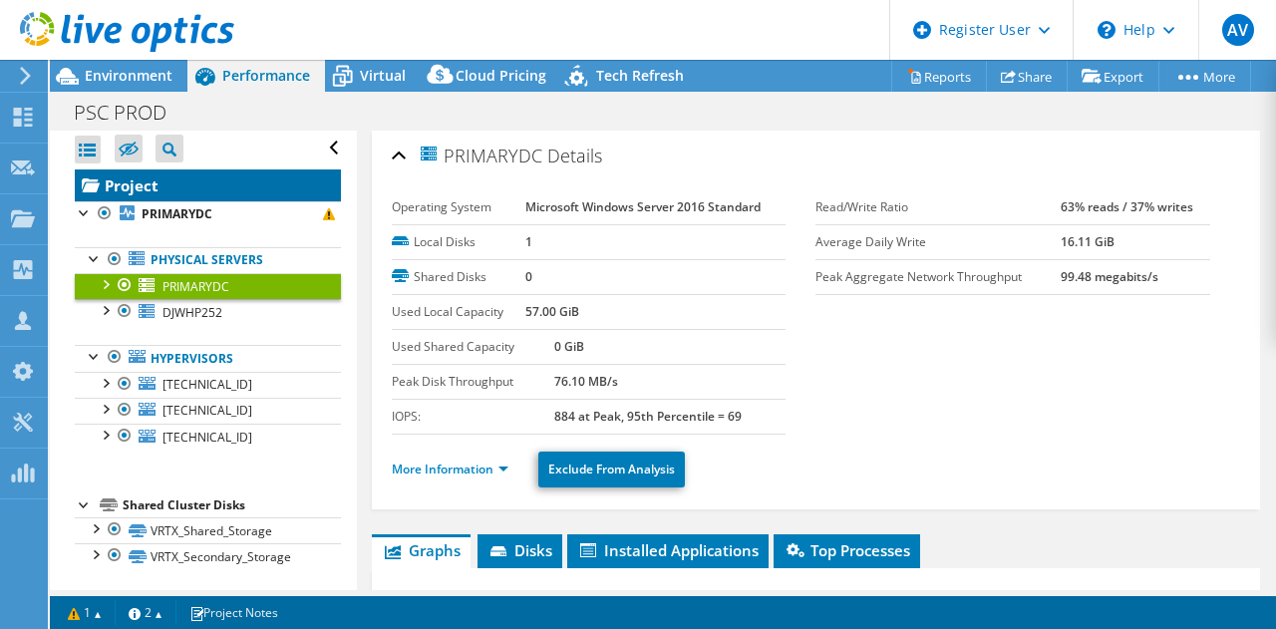
click at [180, 180] on link "Project" at bounding box center [208, 185] width 266 height 32
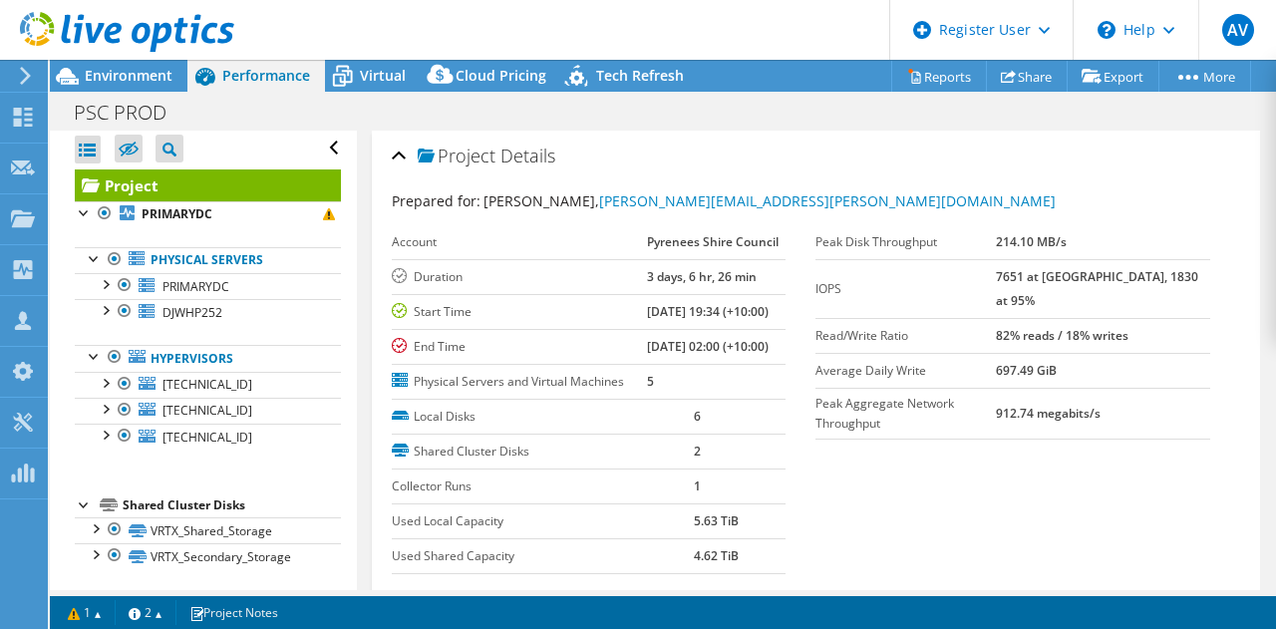
drag, startPoint x: 1036, startPoint y: 279, endPoint x: 1194, endPoint y: 274, distance: 158.6
click at [1194, 274] on tr "IOPS 7651 at Peak, 1830 at 95%" at bounding box center [1012, 288] width 395 height 59
click at [129, 61] on div at bounding box center [117, 33] width 234 height 67
click at [130, 76] on span "Environment" at bounding box center [129, 75] width 88 height 19
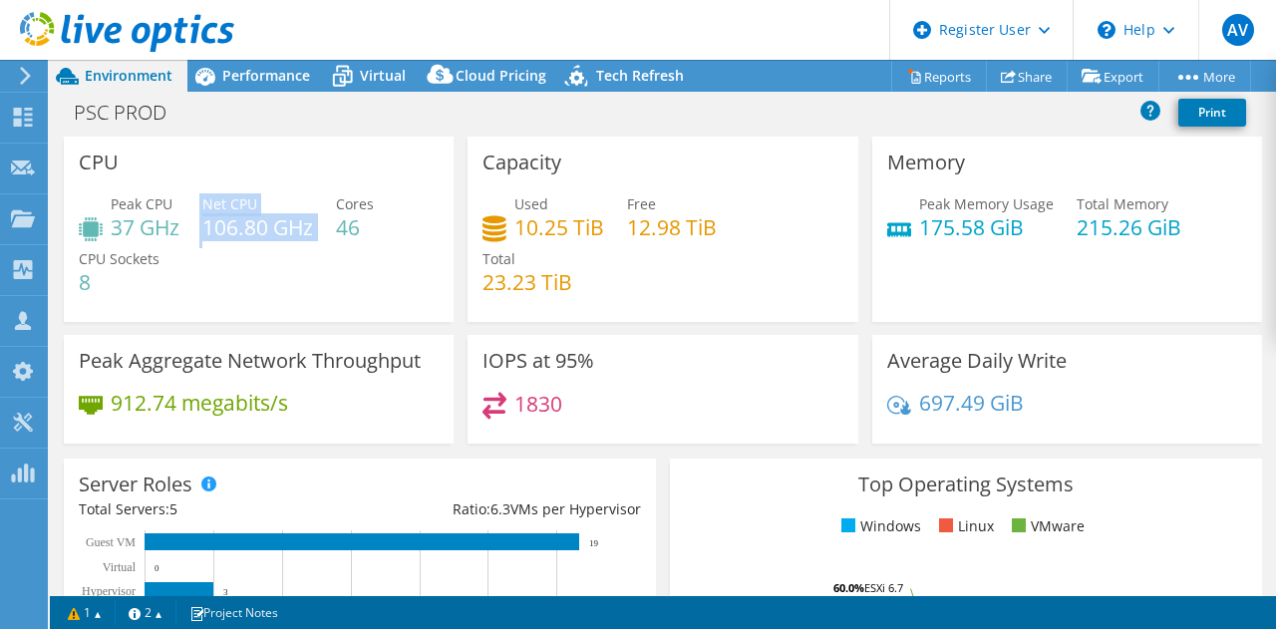
drag, startPoint x: 199, startPoint y: 233, endPoint x: 317, endPoint y: 232, distance: 117.6
click at [317, 232] on div "Peak CPU 37 GHz Net CPU 106.80 GHz Cores 46 CPU Sockets 8" at bounding box center [259, 253] width 360 height 120
click at [640, 250] on div "Used 10.25 TiB Free 12.98 TiB Total 23.23 TiB" at bounding box center [663, 253] width 360 height 120
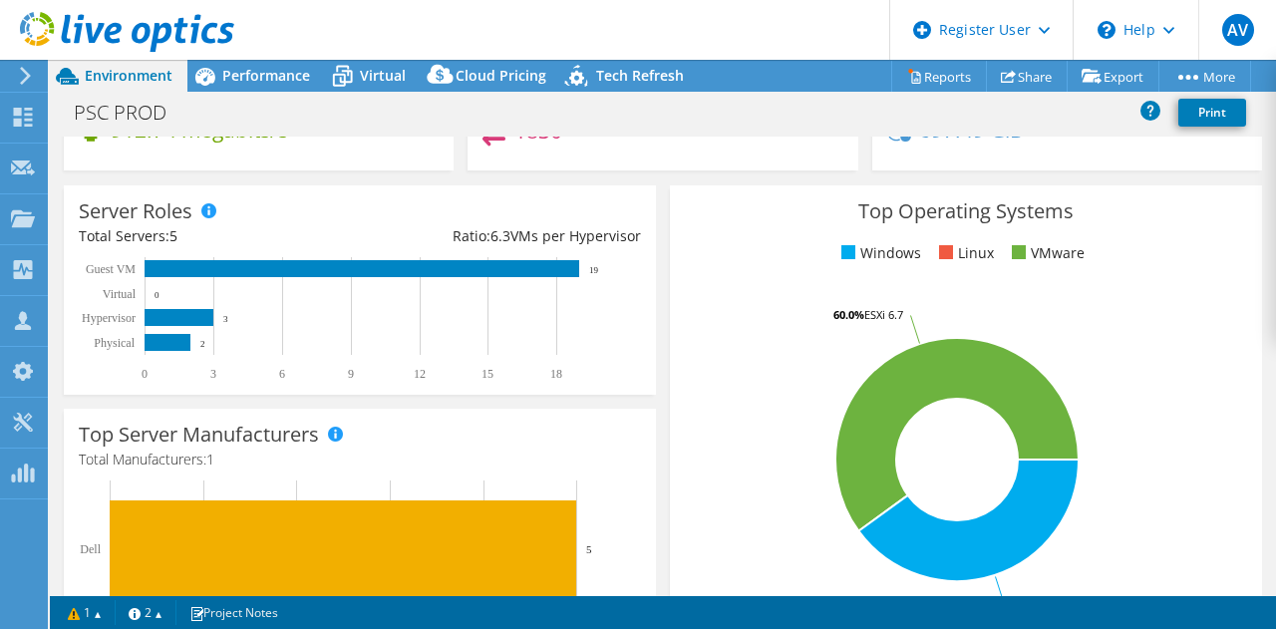
scroll to position [299, 0]
